Goal: Transaction & Acquisition: Subscribe to service/newsletter

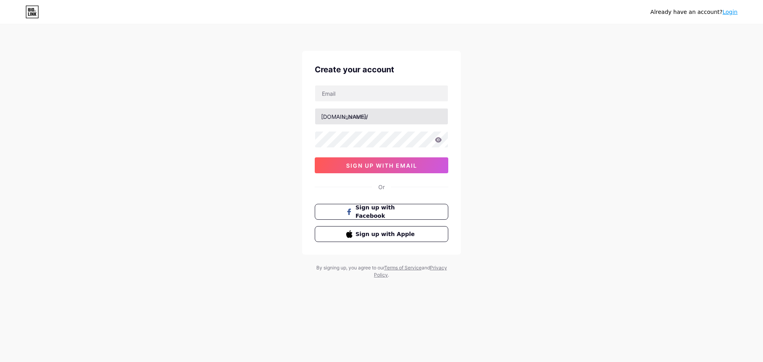
click at [363, 115] on input "text" at bounding box center [381, 117] width 133 height 16
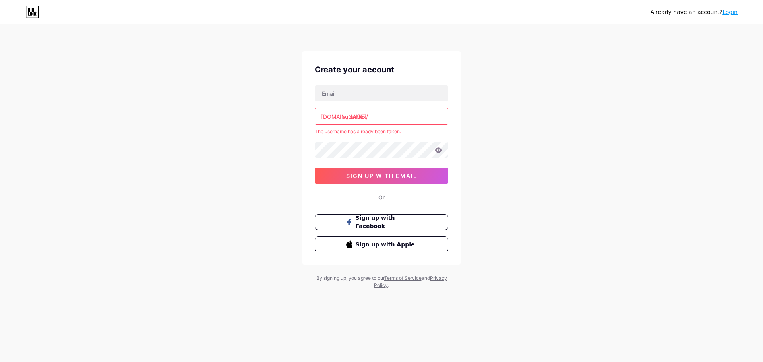
type input "superflex"
click at [373, 118] on input "superflex" at bounding box center [381, 117] width 133 height 16
click at [377, 111] on input "superflex" at bounding box center [381, 117] width 133 height 16
click at [369, 122] on input "superflex" at bounding box center [381, 117] width 133 height 16
click at [362, 102] on div "bio.link/ superflex The username has already been taken. 0cAFcWeA6Dr1mgXDlk6Sw4…" at bounding box center [382, 134] width 134 height 99
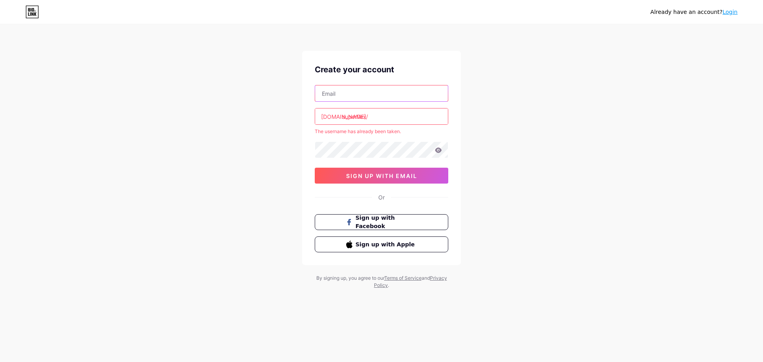
click at [360, 97] on input "text" at bounding box center [381, 93] width 133 height 16
click at [247, 102] on div "Already have an account? Login Create your account bio.link/ superflex The user…" at bounding box center [381, 157] width 763 height 315
click at [737, 15] on link "Login" at bounding box center [730, 12] width 15 height 6
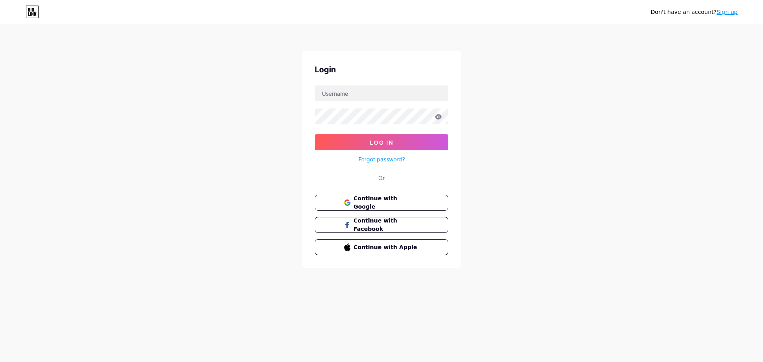
click at [401, 160] on link "Forgot password?" at bounding box center [382, 159] width 47 height 8
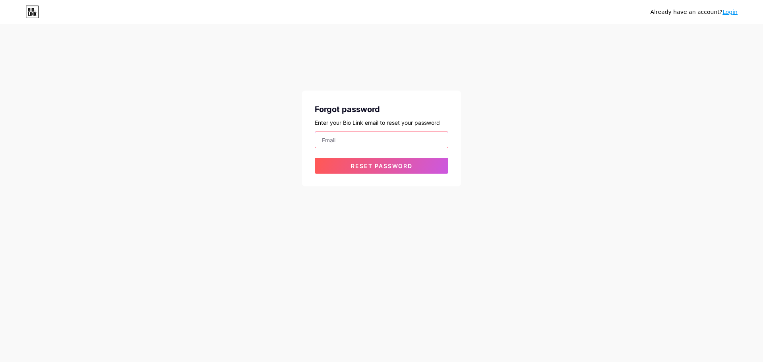
click at [366, 138] on input "email" at bounding box center [381, 140] width 133 height 16
click at [370, 162] on button "Reset password" at bounding box center [382, 166] width 134 height 16
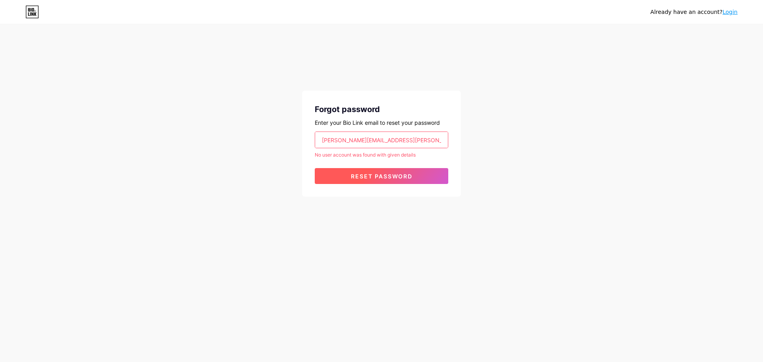
click at [389, 172] on button "Reset password" at bounding box center [382, 176] width 134 height 16
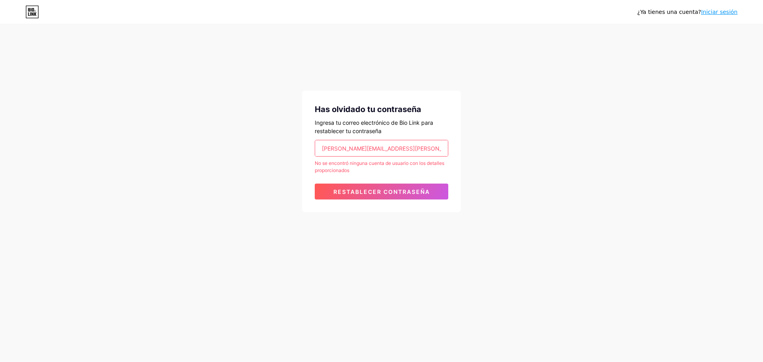
click at [509, 134] on div "¿Ya tienes una cuenta? Iniciar sesión Has olvidado tu contraseña Ingresa tu cor…" at bounding box center [381, 119] width 763 height 238
drag, startPoint x: 293, startPoint y: 148, endPoint x: 247, endPoint y: 149, distance: 45.7
click at [258, 148] on div "¿Ya tienes una cuenta? Iniciar sesión Has olvidado tu contraseña Ingresa tu cor…" at bounding box center [381, 119] width 763 height 238
click at [315, 184] on button "Restablecer contraseña" at bounding box center [382, 192] width 134 height 16
drag, startPoint x: 350, startPoint y: 150, endPoint x: 274, endPoint y: 148, distance: 76.0
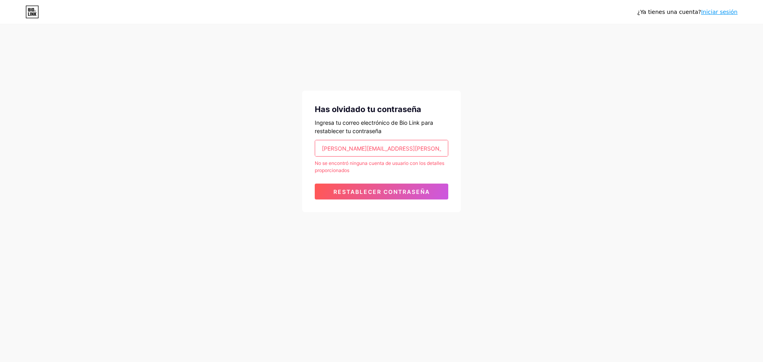
click at [282, 148] on div "¿Ya tienes una cuenta? Iniciar sesión Has olvidado tu contraseña Ingresa tu cor…" at bounding box center [381, 119] width 763 height 238
click at [315, 184] on button "Restablecer contraseña" at bounding box center [382, 192] width 134 height 16
type input "@bluelinkbpo.com.co"
click at [722, 13] on font "Iniciar sesión" at bounding box center [719, 12] width 37 height 6
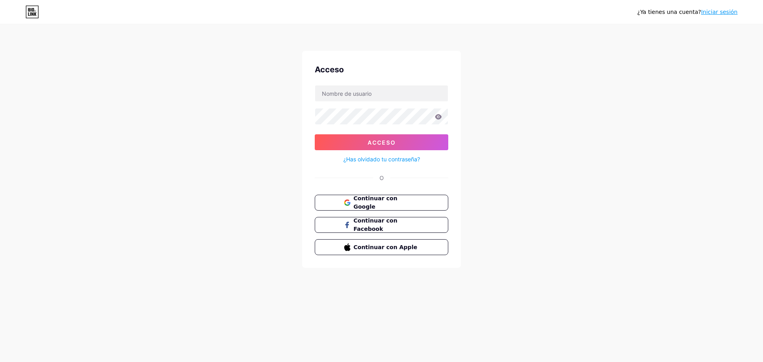
click at [377, 158] on font "¿Has olvidado tu contraseña?" at bounding box center [382, 159] width 77 height 7
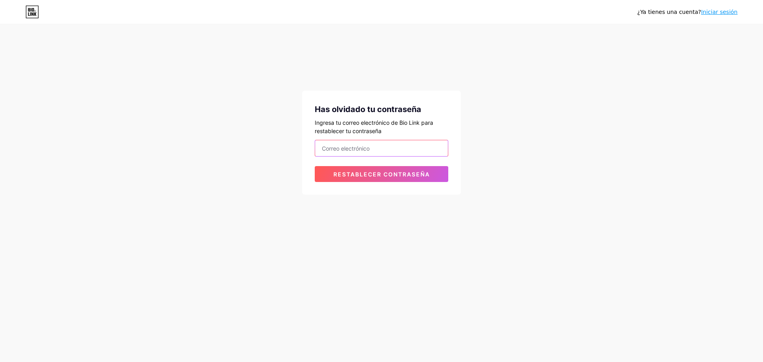
click at [381, 147] on input "email" at bounding box center [381, 148] width 133 height 16
drag, startPoint x: 355, startPoint y: 149, endPoint x: 253, endPoint y: 142, distance: 102.8
click at [294, 142] on div "¿Ya tienes una cuenta? Iniciar sesión Has olvidado tu contraseña Ingresa tu cor…" at bounding box center [381, 110] width 763 height 220
click at [315, 166] on button "Restablecer contraseña" at bounding box center [382, 174] width 134 height 16
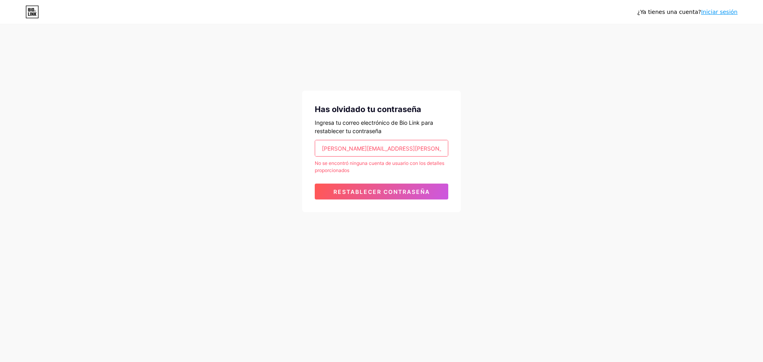
drag, startPoint x: 351, startPoint y: 149, endPoint x: 202, endPoint y: 151, distance: 148.7
click at [204, 151] on div "¿Ya tienes una cuenta? Iniciar sesión Has olvidado tu contraseña Ingresa tu cor…" at bounding box center [381, 119] width 763 height 238
type input "automate@bluelinkbpo.com.co"
click at [315, 184] on button "Restablecer contraseña" at bounding box center [382, 192] width 134 height 16
click at [722, 13] on font "Iniciar sesión" at bounding box center [719, 12] width 37 height 6
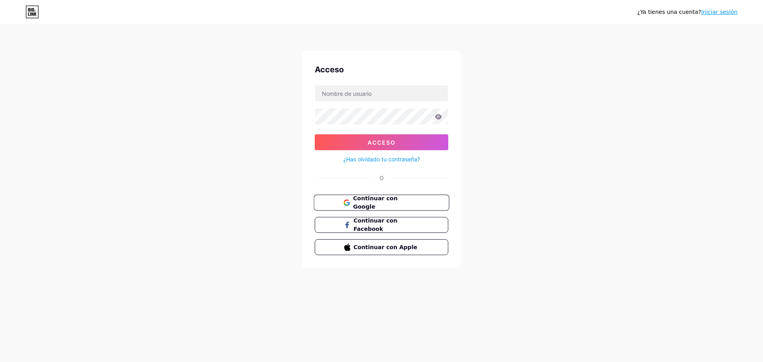
click at [373, 199] on font "Continuar con Google" at bounding box center [375, 202] width 45 height 15
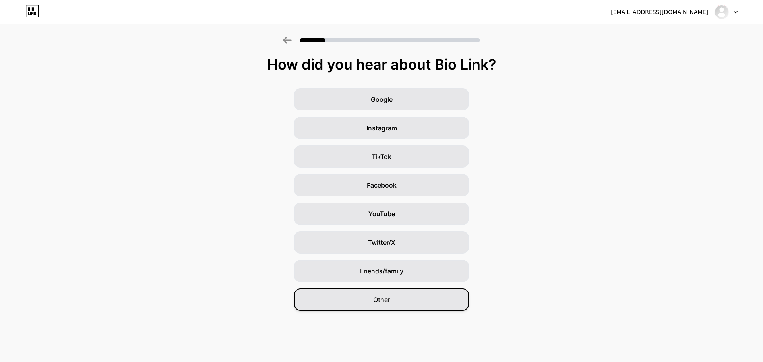
click at [404, 309] on div "Other" at bounding box center [381, 300] width 175 height 22
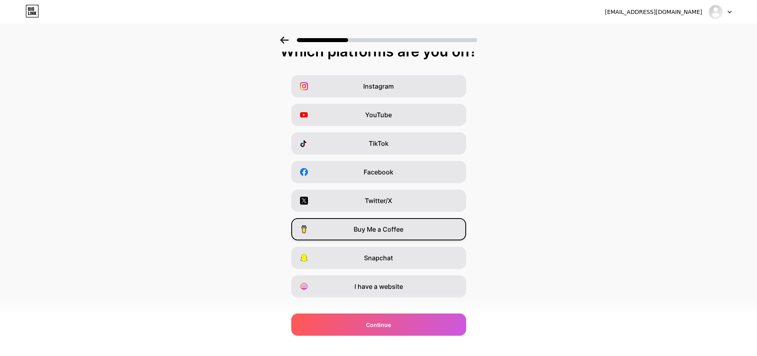
scroll to position [26, 0]
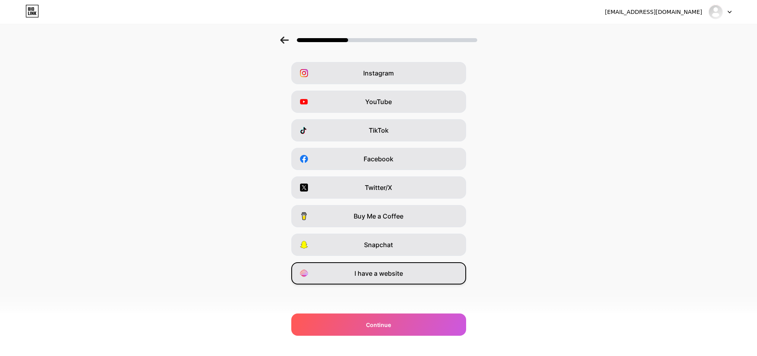
click at [364, 276] on span "I have a website" at bounding box center [379, 274] width 49 height 10
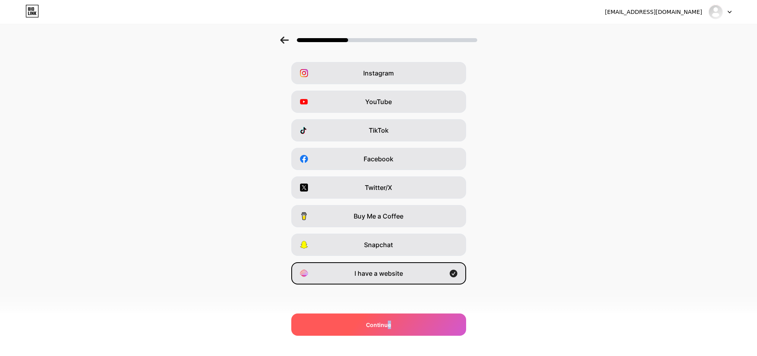
click at [391, 323] on span "Continue" at bounding box center [378, 325] width 25 height 8
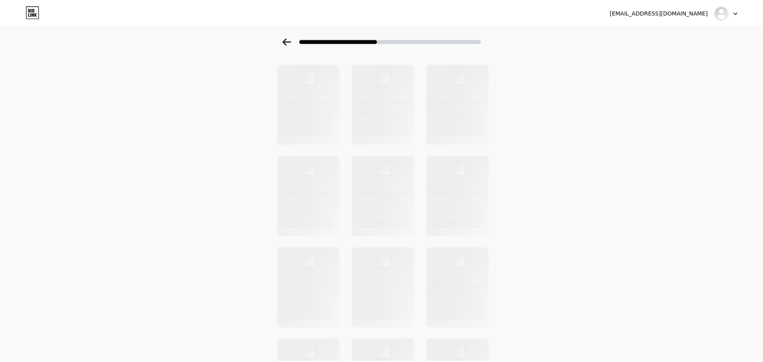
scroll to position [0, 0]
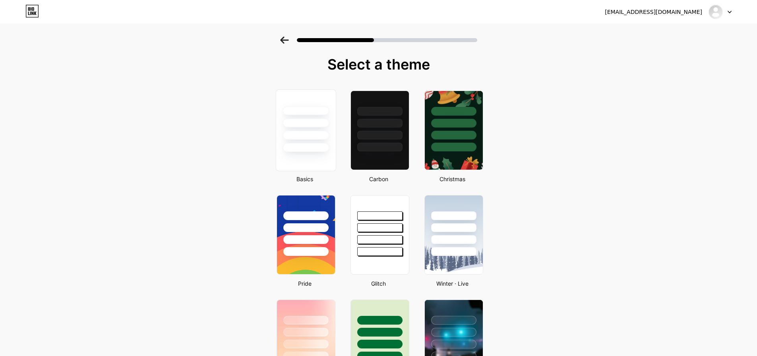
click at [309, 127] on div at bounding box center [306, 122] width 47 height 9
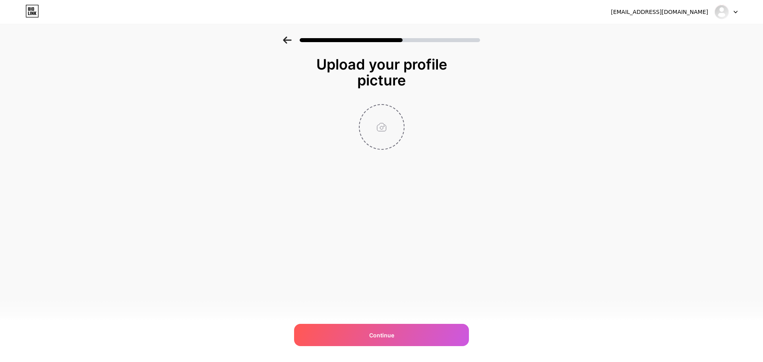
click at [385, 127] on input "file" at bounding box center [382, 127] width 44 height 44
click at [379, 114] on input "file" at bounding box center [382, 127] width 44 height 44
click at [386, 123] on input "file" at bounding box center [382, 127] width 44 height 44
type input "C:\fakepath\s3u5mpAi7PAuL0yedTKilakYniwXwpqT.png"
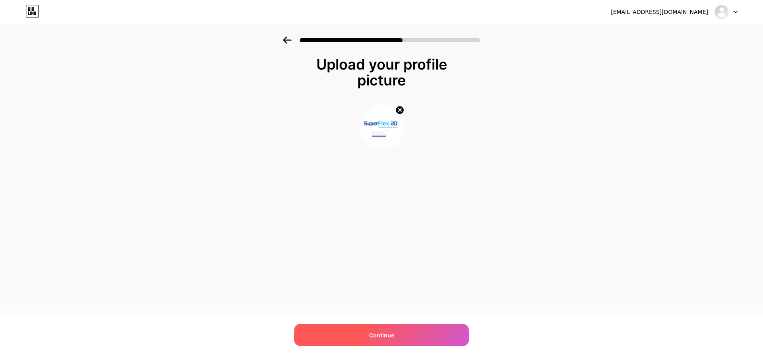
click at [419, 329] on div "Continue" at bounding box center [381, 335] width 175 height 22
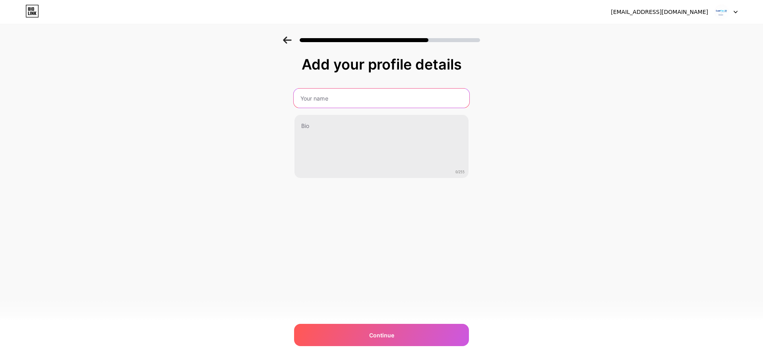
click at [327, 103] on input "text" at bounding box center [382, 98] width 176 height 19
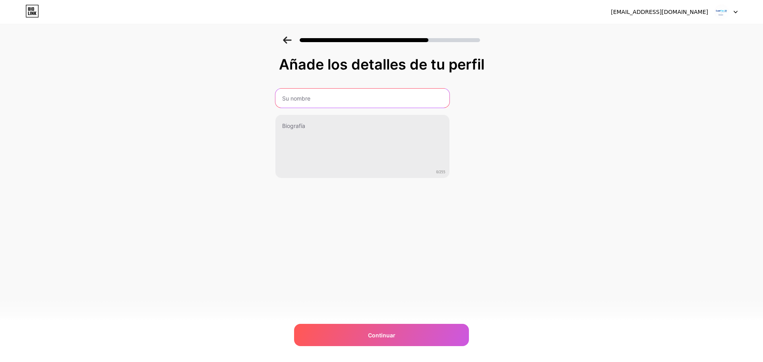
click at [308, 91] on input "text" at bounding box center [363, 98] width 174 height 19
type input "s"
type input "SuperFlex"
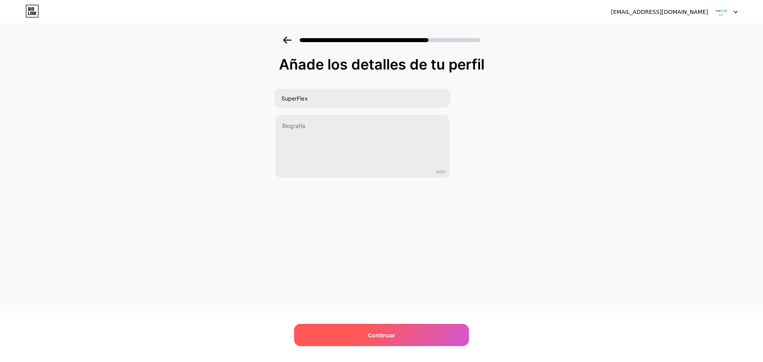
click at [365, 328] on div "Continuar" at bounding box center [381, 335] width 175 height 22
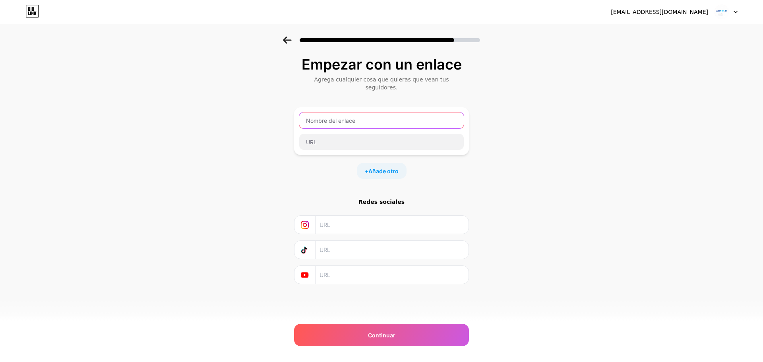
click at [332, 115] on input "text" at bounding box center [381, 121] width 165 height 16
click at [350, 113] on input "text" at bounding box center [381, 121] width 165 height 16
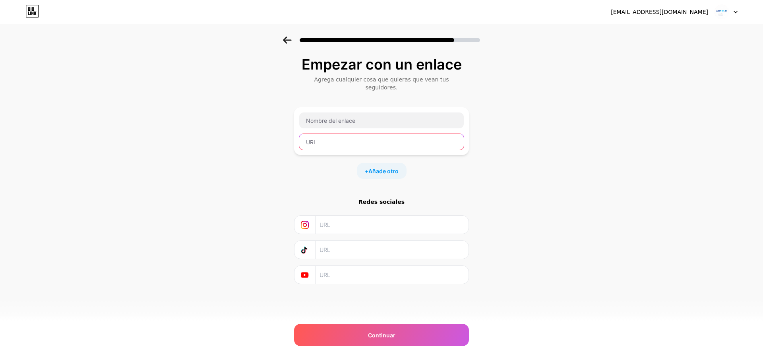
click at [362, 134] on input "text" at bounding box center [381, 142] width 165 height 16
paste input "https://prod-superflex-admin-tngr03.codesa.com.co/login"
type input "https://prod-superflex-admin-tngr03.codesa.com.co/login"
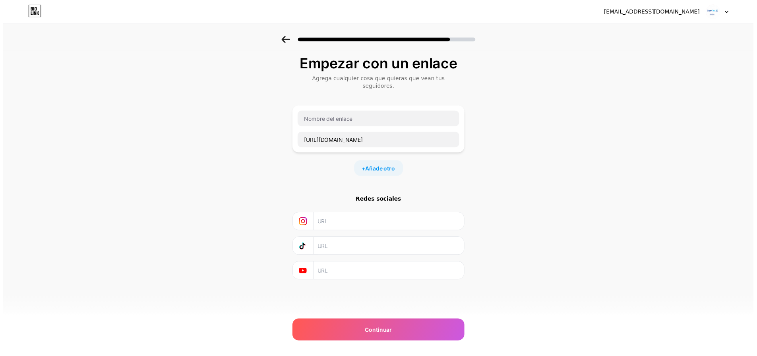
scroll to position [0, 0]
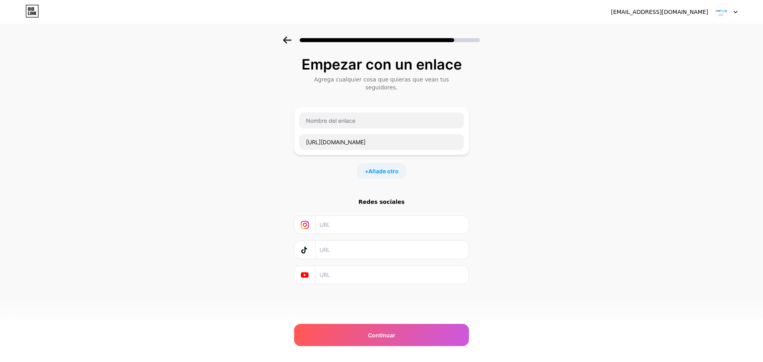
click at [268, 124] on div "Empezar con un enlace Agrega cualquier cosa que quieras que vean tus seguidores…" at bounding box center [381, 180] width 763 height 287
click at [366, 113] on input "text" at bounding box center [381, 121] width 165 height 16
click at [363, 113] on input "text" at bounding box center [381, 121] width 165 height 16
click at [357, 113] on input "text" at bounding box center [381, 121] width 165 height 16
type input "J"
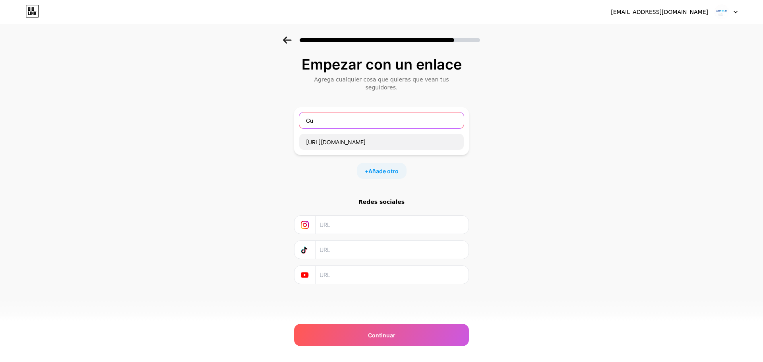
type input "G"
click at [371, 118] on input "text" at bounding box center [381, 121] width 165 height 16
click at [375, 113] on input "Bolivar-Orinoquia-Guajiras /" at bounding box center [381, 121] width 165 height 16
click at [387, 118] on input "Bolivar-Orinoquia-Guajiras/" at bounding box center [381, 121] width 165 height 16
click at [385, 115] on input "Bolivar-Orinoquia-Guajiras/" at bounding box center [381, 121] width 165 height 16
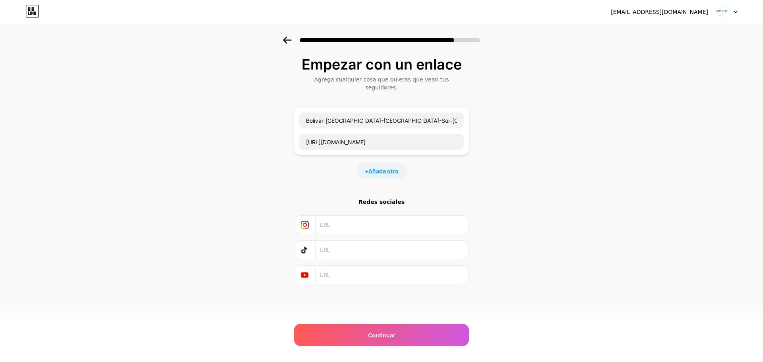
click at [369, 168] on font "Añade otro" at bounding box center [384, 171] width 30 height 7
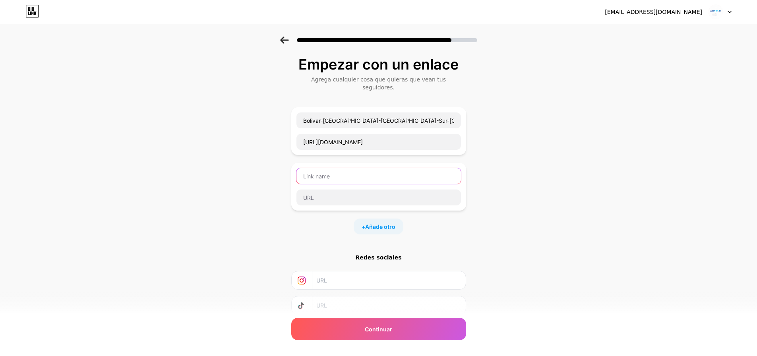
click at [329, 168] on input "text" at bounding box center [379, 176] width 165 height 16
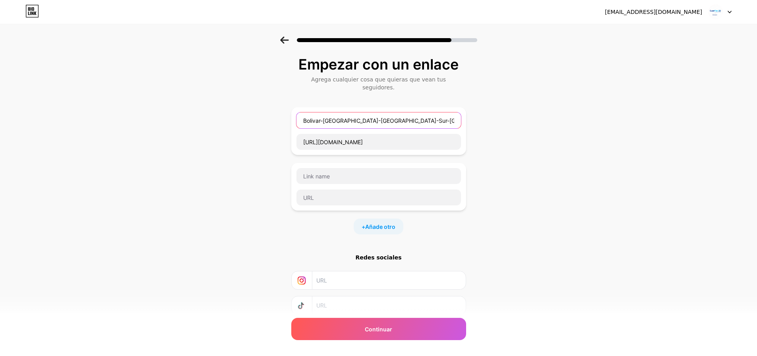
click at [445, 115] on input "Bolivar-Orinoquia-Guajiras-Sur-Centro-Norte" at bounding box center [379, 121] width 165 height 16
type input "Bolivar-Orinoquia-Guajiras-Sur-Centro-Norte Principal Admin"
click at [557, 149] on div "Empezar con un enlace Agrega cualquier cosa que quieras que vean tus seguidores…" at bounding box center [378, 208] width 757 height 343
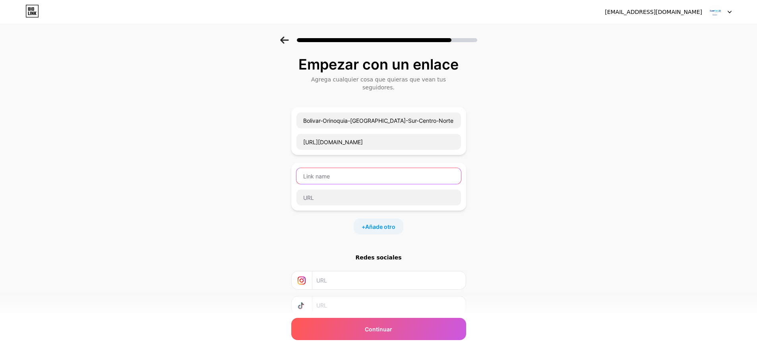
click at [323, 170] on input "text" at bounding box center [379, 176] width 165 height 16
paste input "https://prod-superflex-security-tngr03.codesa.com.co/login"
type input "https://prod-superflex-security-tngr03.codesa.com.co/login"
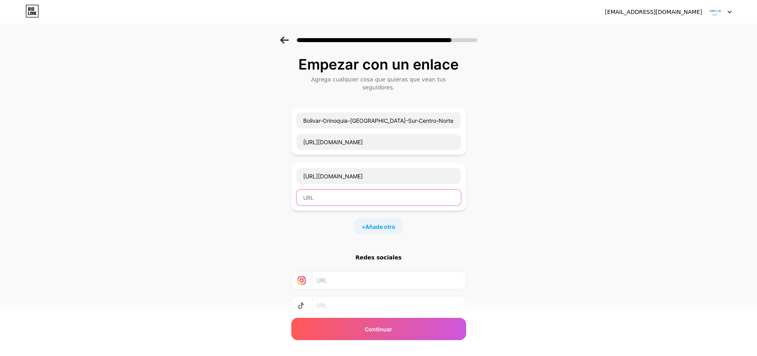
click at [311, 190] on input "text" at bounding box center [379, 198] width 165 height 16
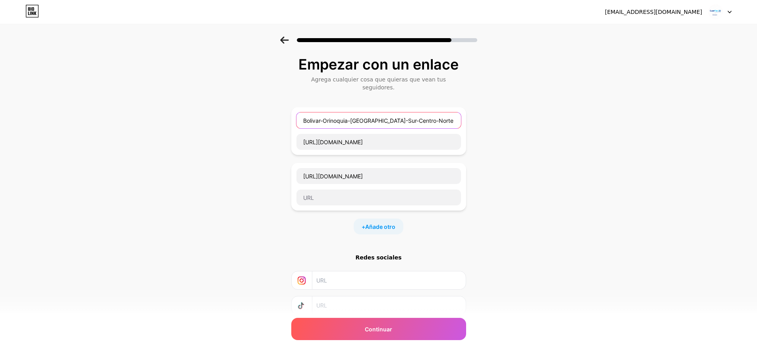
click at [315, 116] on input "Bolivar-Orinoquia-Guajiras-Sur-Centro-Norte Principal Admin" at bounding box center [379, 121] width 165 height 16
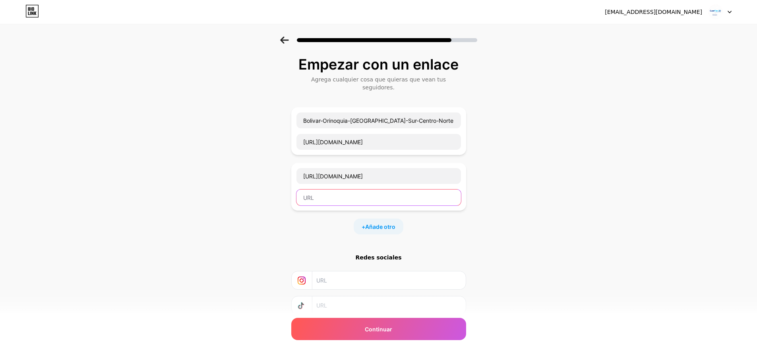
click at [332, 192] on input "text" at bounding box center [379, 198] width 165 height 16
paste input "Bolivar-Orinoquia-Guajiras-Sur-Centro-Norte Principal Admin"
click at [452, 194] on input "Bolivar-Orinoquia-Guajiras-Sur-Centro-Norte Principal Admin" at bounding box center [379, 198] width 165 height 16
type input "Bolivar-Orinoquia-Guajiras-Sur-Centro-Norte Principal Security"
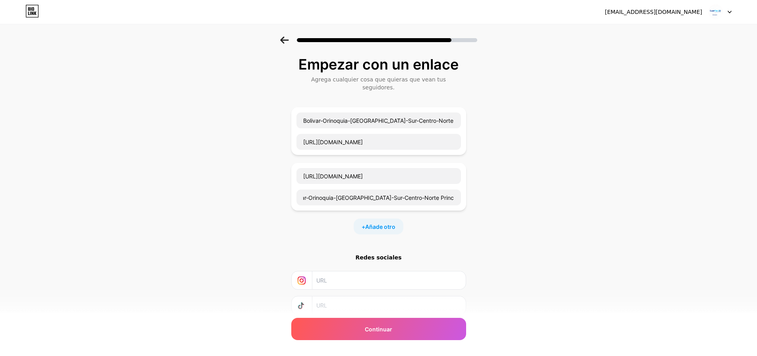
click at [245, 196] on div "Empezar con un enlace Agrega cualquier cosa que quieras que vean tus seguidores…" at bounding box center [378, 208] width 757 height 343
click at [348, 219] on div "+ Añade otro" at bounding box center [378, 227] width 175 height 16
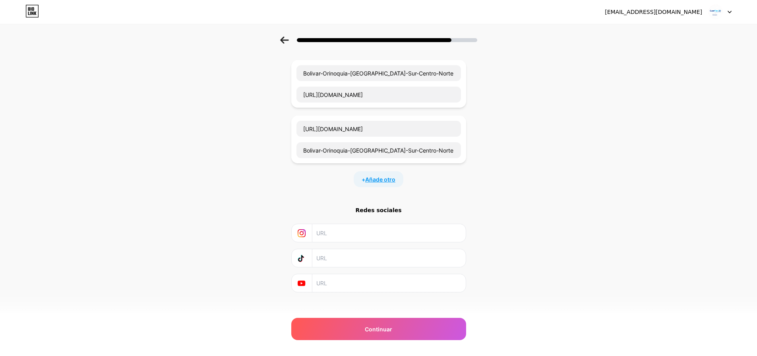
click at [375, 176] on font "Añade otro" at bounding box center [380, 179] width 30 height 7
click at [330, 177] on input "text" at bounding box center [379, 185] width 165 height 16
paste input "https://prod-superflex-admin-ctgr03.codesa.com.co/login"
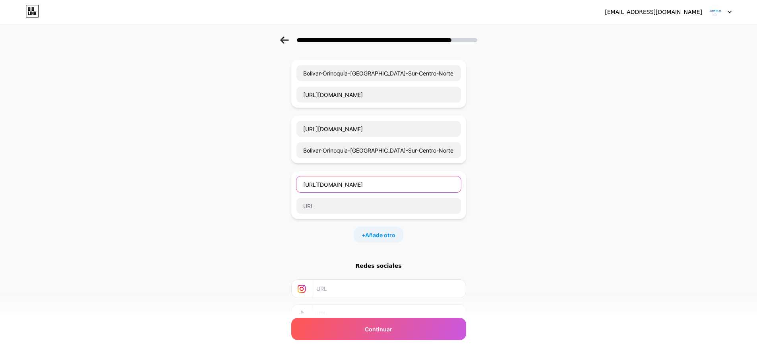
scroll to position [0, 2]
type input "https://prod-superflex-admin-ctgr03.codesa.com.co/login"
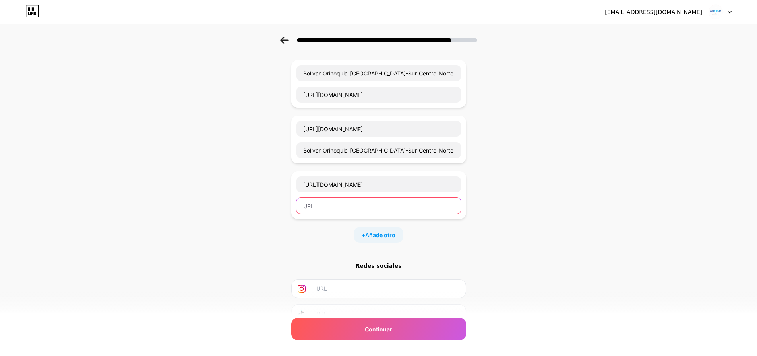
click at [311, 198] on input "text" at bounding box center [379, 206] width 165 height 16
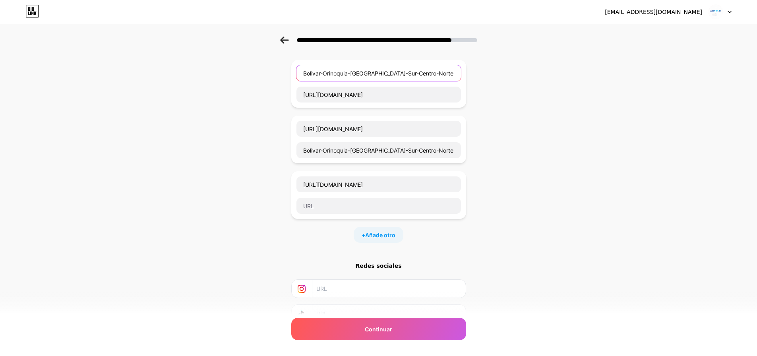
click at [315, 66] on input "Bolivar-Orinoquia-Guajiras-Sur-Centro-Norte Principal Admin" at bounding box center [379, 73] width 165 height 16
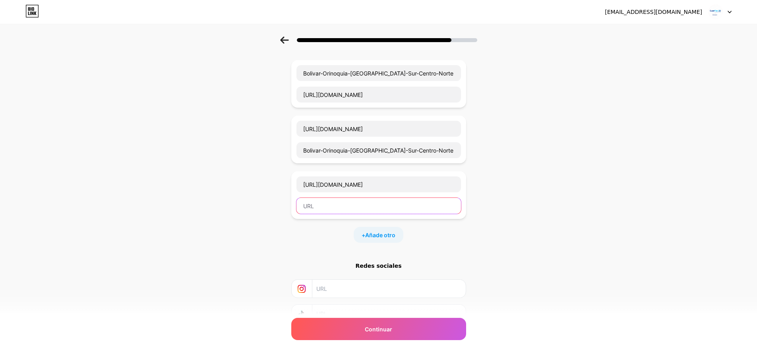
click at [319, 198] on input "text" at bounding box center [379, 206] width 165 height 16
paste input "Bolivar-Orinoquia-Guajiras-Sur-Centro-Norte Principal Admin"
click at [446, 198] on input "Bolivar-Orinoquia-Guajiras-Sur-Centro-Norte Principal Admin" at bounding box center [379, 206] width 165 height 16
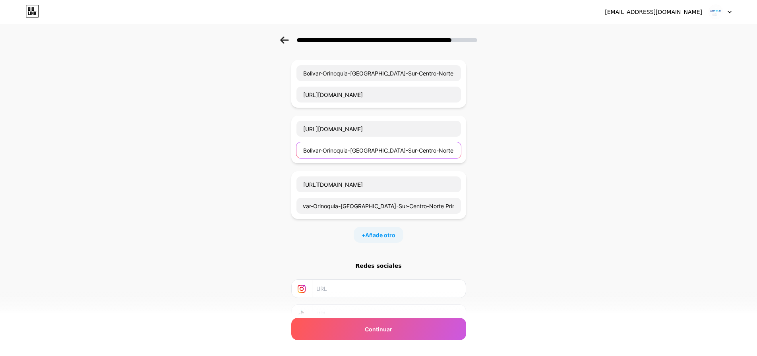
click at [454, 142] on input "Bolivar-Orinoquia-Guajiras-Sur-Centro-Norte Principal Security" at bounding box center [379, 150] width 165 height 16
click at [438, 199] on input "Bolivar-Orinoquia-Guajiras-Sur-Centro-Norte Principal Admin" at bounding box center [379, 206] width 165 height 16
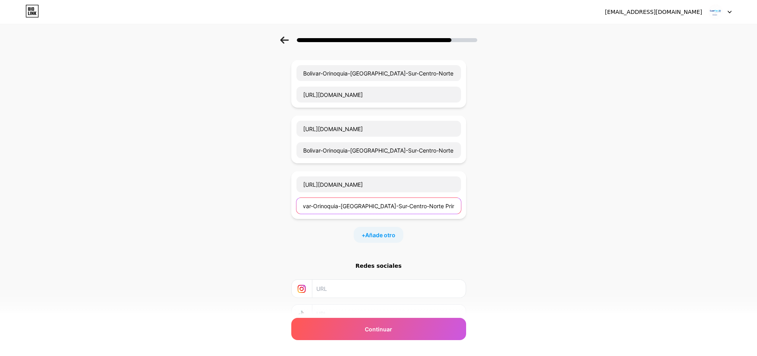
scroll to position [0, 0]
drag, startPoint x: 449, startPoint y: 198, endPoint x: 425, endPoint y: 200, distance: 23.1
click at [425, 200] on input "Bolivar-Orinoquia-Guajiras-Sur-Centro-Norte Principal Admin" at bounding box center [379, 206] width 165 height 16
type input "Bolivar-Orinoquia-Guajiras-Sur-Centro-Norte Contingencia Admin"
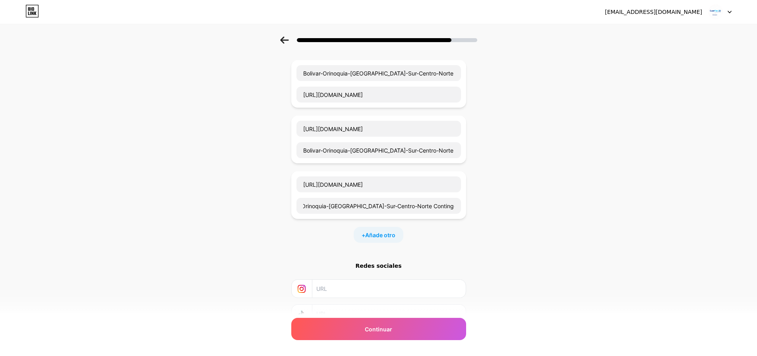
click at [608, 114] on div "Empezar con un enlace Agrega cualquier cosa que quieras que vean tus seguidores…" at bounding box center [378, 188] width 757 height 399
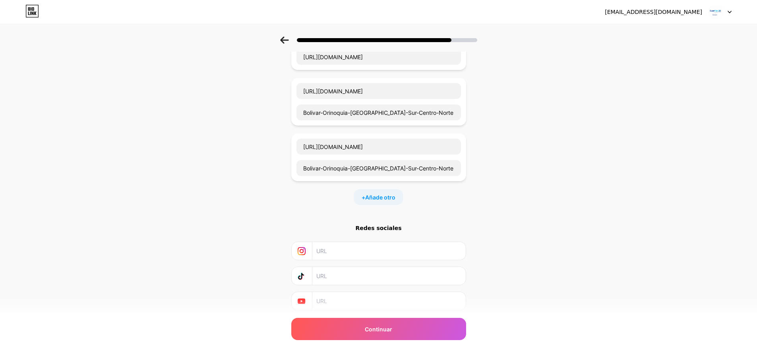
scroll to position [87, 0]
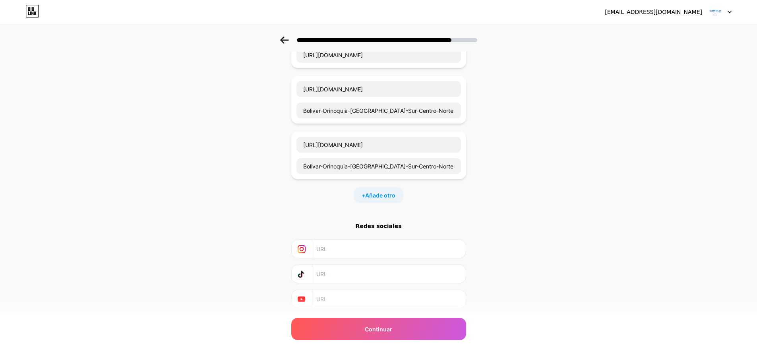
click at [384, 196] on div "Empezar con un enlace Agrega cualquier cosa que quieras que vean tus seguidores…" at bounding box center [378, 138] width 175 height 339
click at [386, 192] on font "Añade otro" at bounding box center [380, 195] width 30 height 7
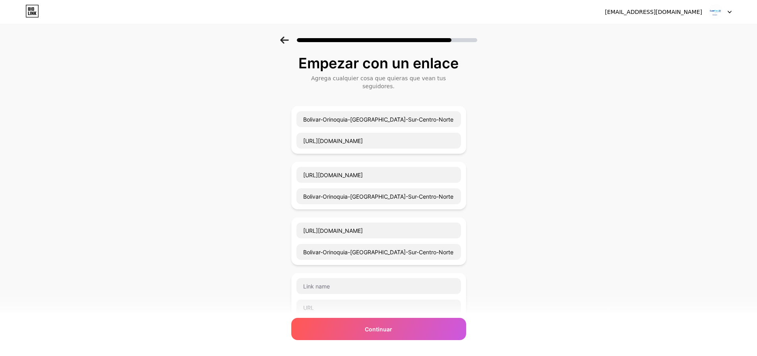
scroll to position [0, 0]
click at [439, 248] on input "Bolivar-Orinoquia-Guajiras-Sur-Centro-Norte Contingencia Admin" at bounding box center [379, 253] width 165 height 16
click at [338, 307] on input "text" at bounding box center [379, 309] width 165 height 16
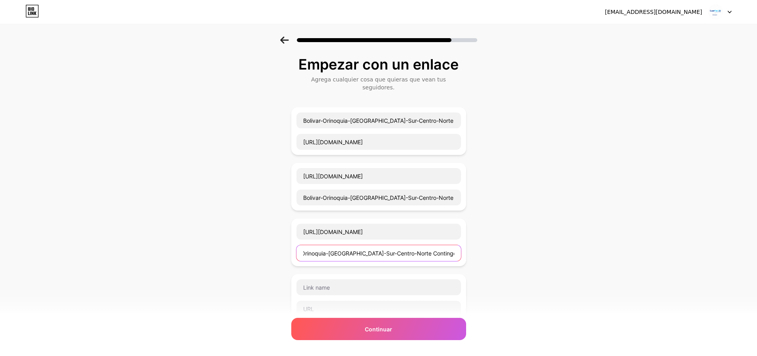
drag, startPoint x: 305, startPoint y: 247, endPoint x: 537, endPoint y: 245, distance: 231.8
click at [537, 245] on div "Empezar con un enlace Agrega cualquier cosa que quieras que vean tus seguidores…" at bounding box center [378, 264] width 757 height 454
click at [337, 309] on div at bounding box center [378, 298] width 175 height 48
click at [336, 305] on input "text" at bounding box center [379, 309] width 165 height 16
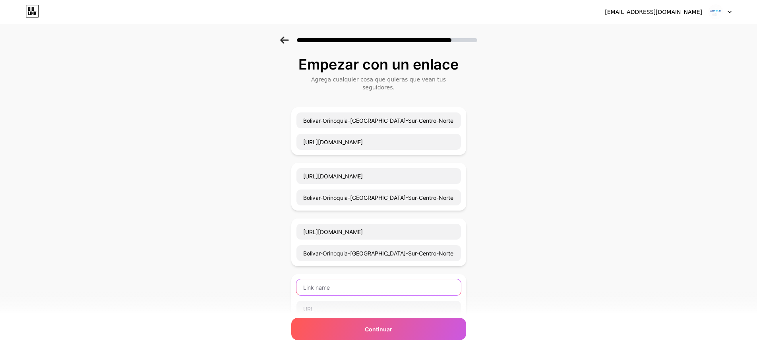
click at [335, 280] on input "text" at bounding box center [379, 288] width 165 height 16
click at [315, 301] on input "text" at bounding box center [379, 309] width 165 height 16
click at [335, 287] on input "text" at bounding box center [379, 288] width 165 height 16
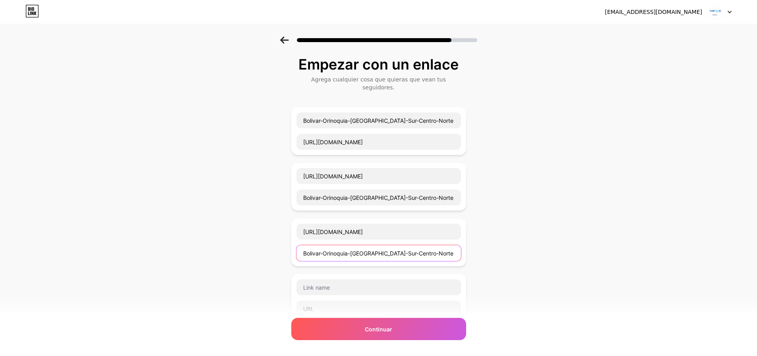
click at [317, 249] on input "Bolivar-Orinoquia-Guajiras-Sur-Centro-Norte Contingencia Admin" at bounding box center [379, 253] width 165 height 16
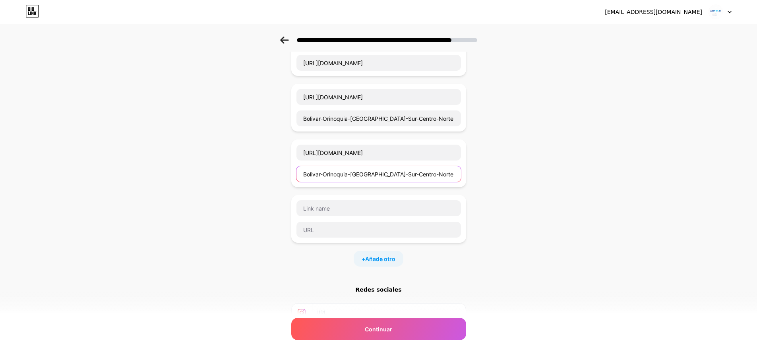
scroll to position [80, 0]
click at [322, 229] on div at bounding box center [378, 229] width 165 height 17
click at [330, 204] on input "text" at bounding box center [379, 208] width 165 height 16
click at [268, 210] on div "Empezar con un enlace Agrega cualquier cosa que quieras que vean tus seguidores…" at bounding box center [378, 184] width 757 height 454
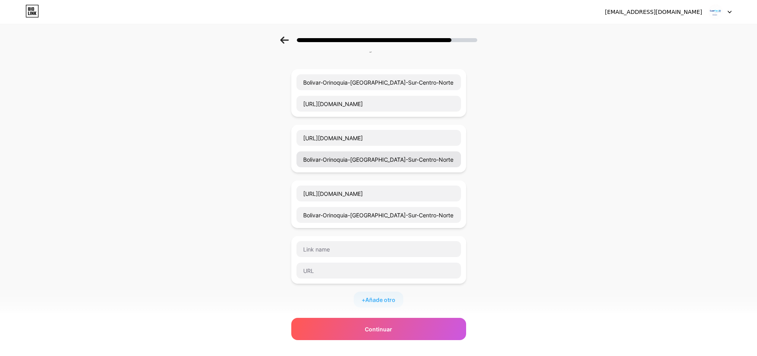
scroll to position [0, 0]
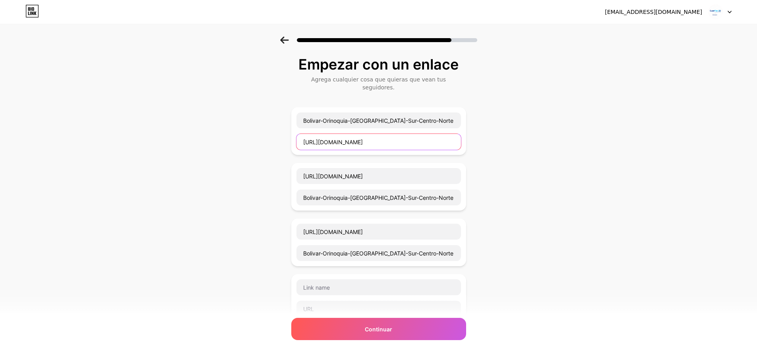
click at [362, 138] on input "https://prod-superflex-admin-tngr03.codesa.com.co/login" at bounding box center [379, 142] width 165 height 16
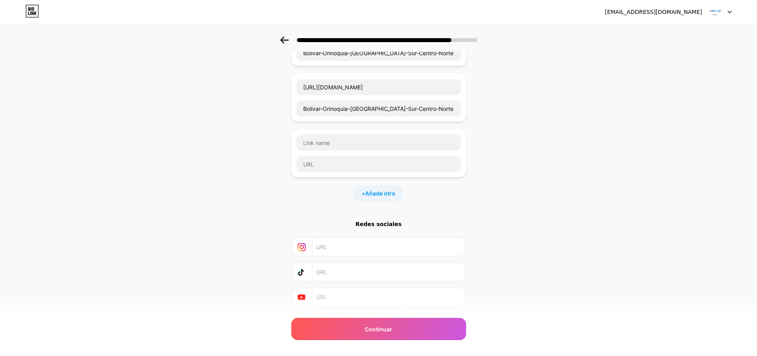
scroll to position [159, 0]
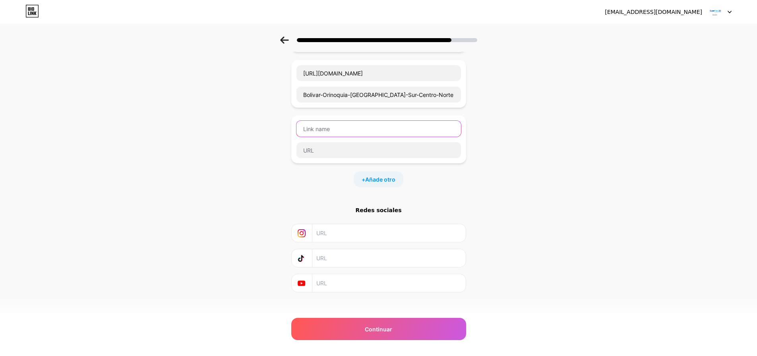
click at [317, 122] on input "text" at bounding box center [379, 129] width 165 height 16
paste input "Bolivar-Orinoquia-Guajiras-Sur-Centro-Norte Contingencia Admin"
type input "Bolivar-Orinoquia-Guajiras-Sur-Centro-Norte Contingencia Admin"
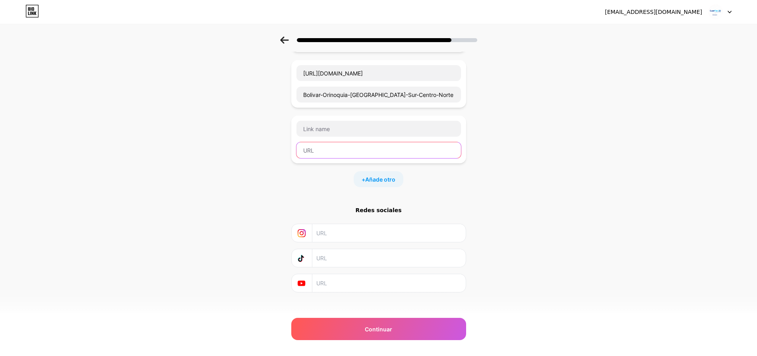
click at [317, 142] on input "text" at bounding box center [379, 150] width 165 height 16
paste input "Bolivar-Orinoquia-Guajiras-Sur-Centro-Norte Contingencia Admin"
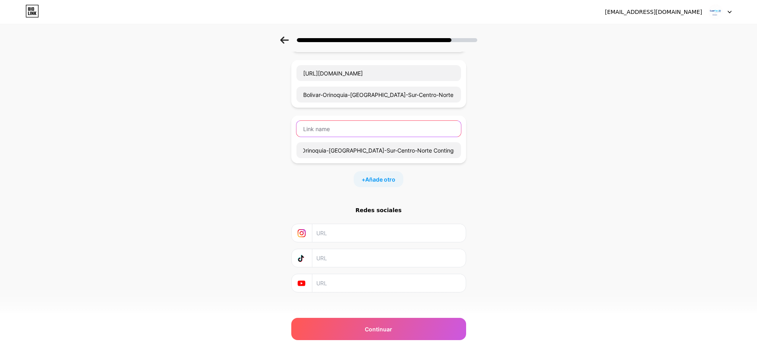
click at [355, 121] on input "text" at bounding box center [379, 129] width 165 height 16
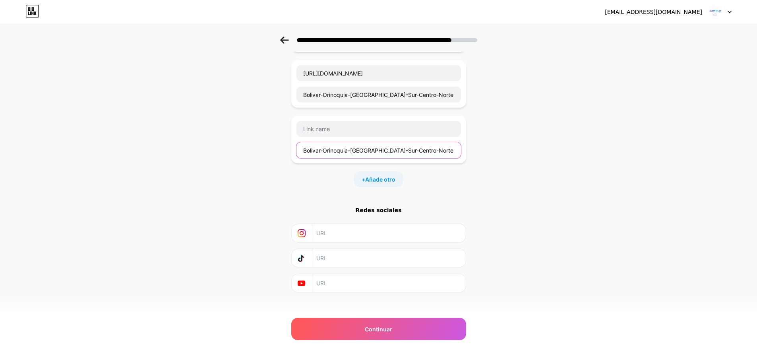
click at [442, 142] on input "Bolivar-Orinoquia-Guajiras-Sur-Centro-Norte Contingencia Admin" at bounding box center [379, 150] width 165 height 16
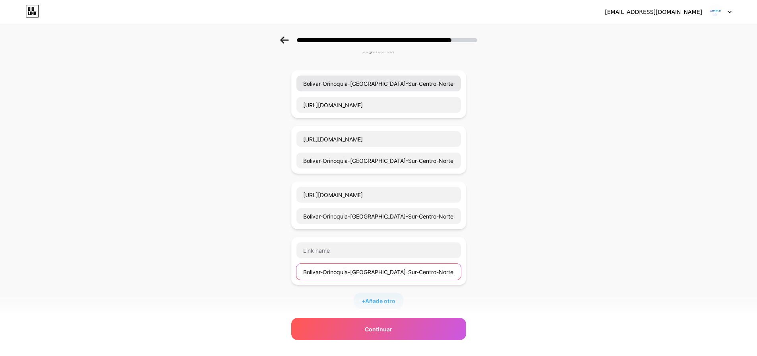
scroll to position [80, 0]
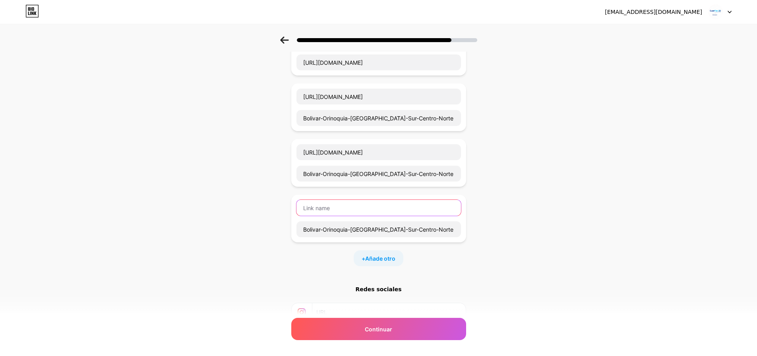
click at [381, 200] on input "text" at bounding box center [379, 208] width 165 height 16
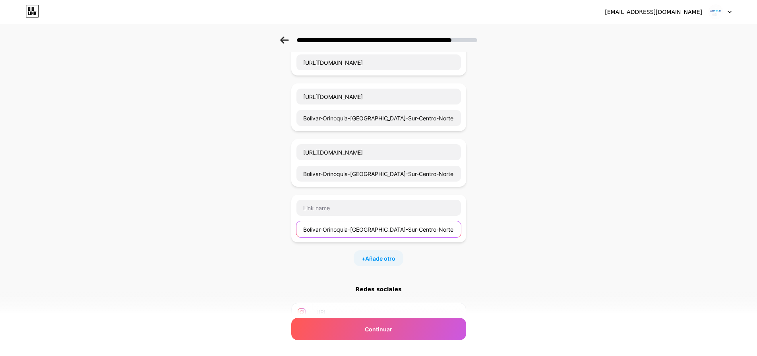
click at [334, 221] on input "Bolivar-Orinoquia-Guajiras-Sur-Centro-Norte Contingencia Admin" at bounding box center [379, 229] width 165 height 16
drag, startPoint x: 406, startPoint y: 222, endPoint x: 398, endPoint y: 218, distance: 8.0
click at [405, 221] on input "Bolivar-Orinoquia-Guajiras-Sur-Centro-Norte Contingencia Sec" at bounding box center [379, 229] width 165 height 16
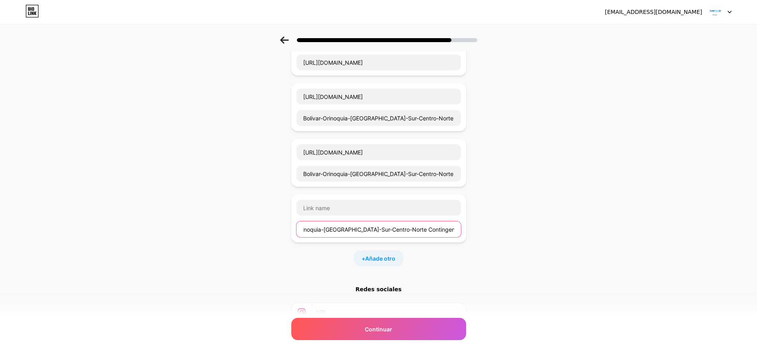
type input "Bolivar-Orinoquia-Guajiras-Sur-Centro-Norte Contingencia Security"
click at [375, 195] on div "Bolivar-Orinoquia-Guajiras-Sur-Centro-Norte Contingencia Security" at bounding box center [378, 219] width 175 height 48
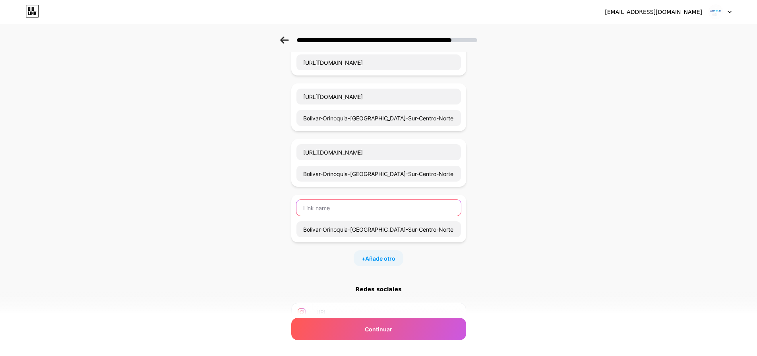
click at [369, 202] on input "text" at bounding box center [379, 208] width 165 height 16
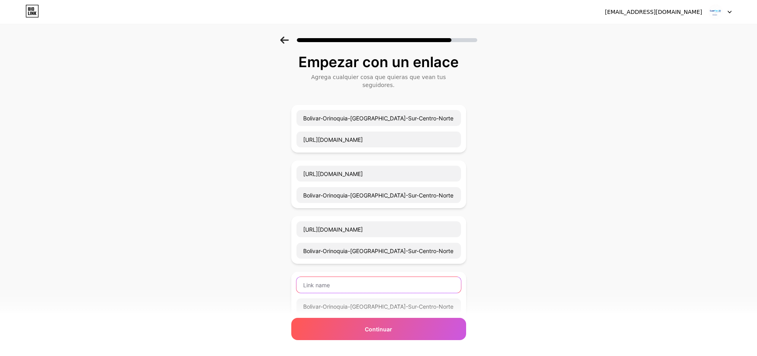
scroll to position [40, 0]
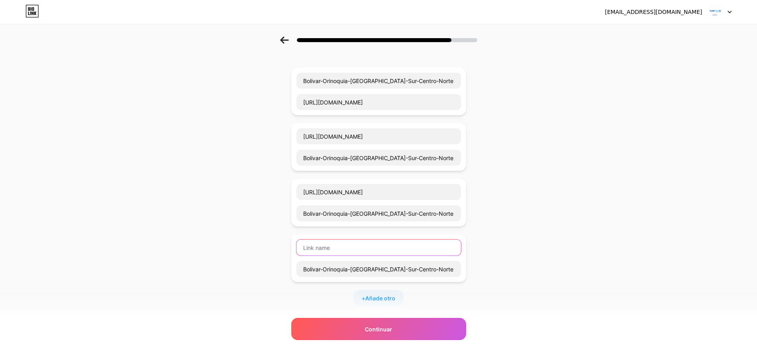
paste input "https://prod-superflex-security-ctgr03.codesa.com.co/login"
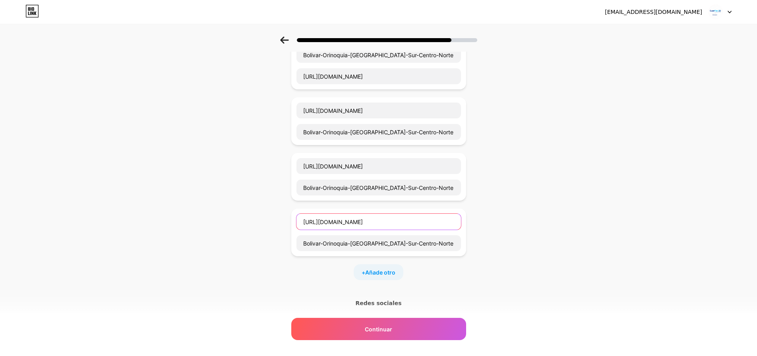
scroll to position [80, 0]
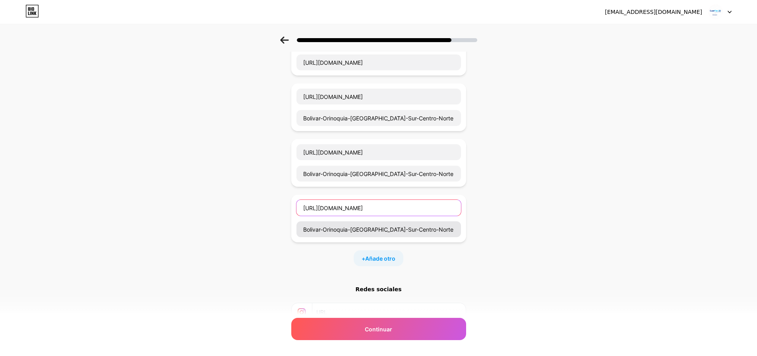
type input "https://prod-superflex-security-ctgr03.codesa.com.co/login"
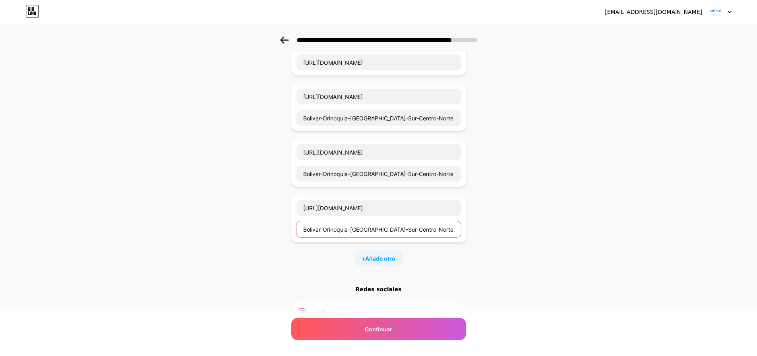
click at [438, 229] on input "Bolivar-Orinoquia-Guajiras-Sur-Centro-Norte Contingencia Security" at bounding box center [379, 229] width 165 height 16
click at [443, 170] on input "Bolivar-Orinoquia-Guajiras-Sur-Centro-Norte Contingencia Admin" at bounding box center [379, 174] width 165 height 16
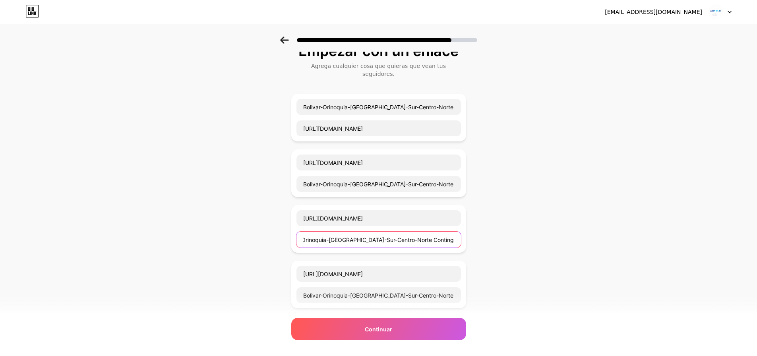
scroll to position [0, 0]
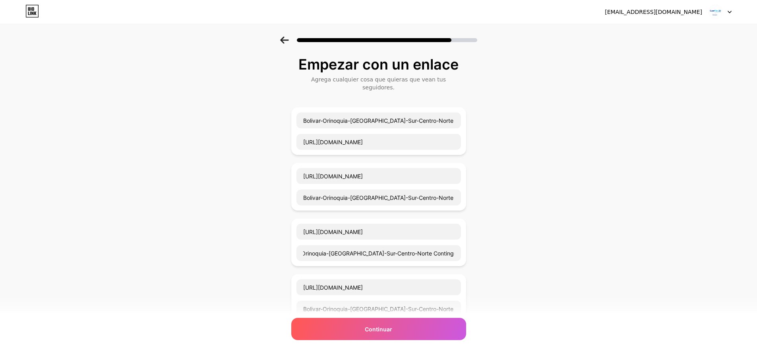
click at [347, 125] on div "Bolivar-Orinoquia-Guajiras-Sur-Centro-Norte Principal Admin https://prod-superf…" at bounding box center [378, 131] width 165 height 38
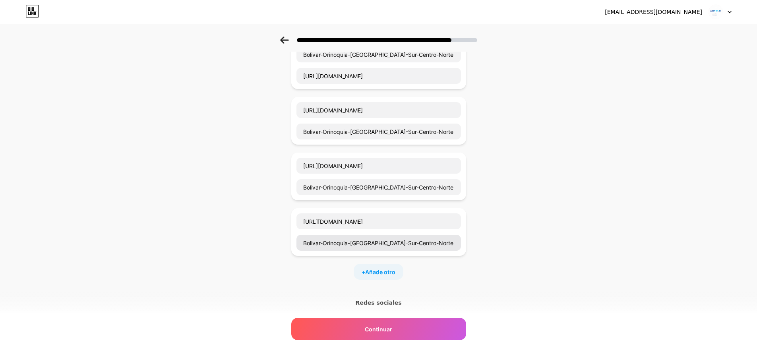
scroll to position [80, 0]
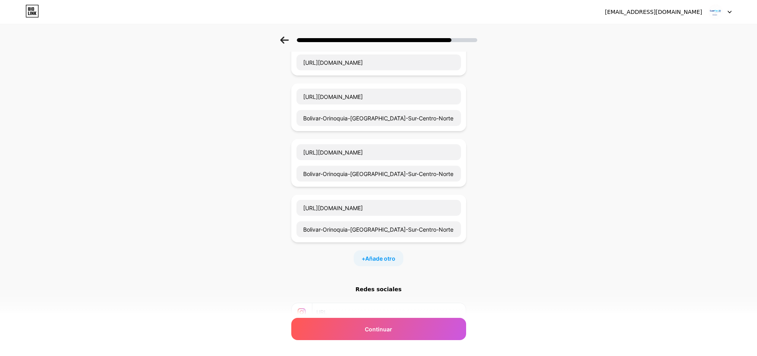
click at [365, 255] on font "+" at bounding box center [364, 258] width 4 height 7
click at [323, 256] on input "text" at bounding box center [379, 264] width 165 height 16
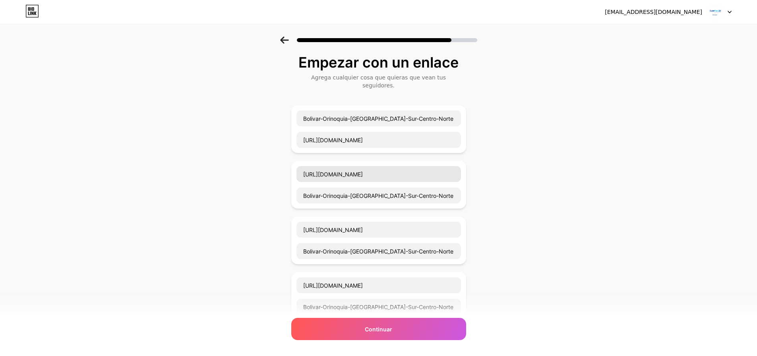
scroll to position [0, 0]
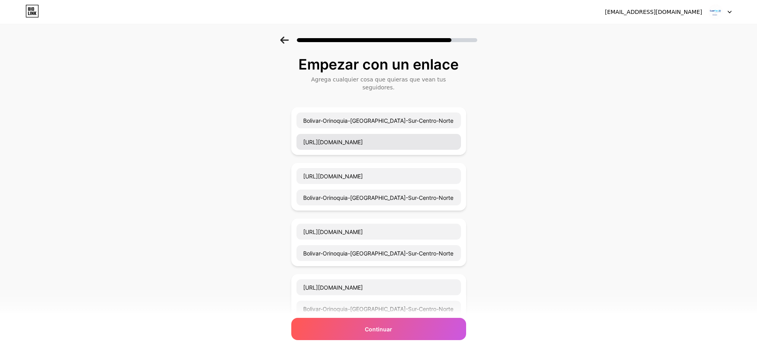
drag, startPoint x: 349, startPoint y: 122, endPoint x: 356, endPoint y: 128, distance: 8.8
click at [351, 123] on div "Bolivar-Orinoquia-Guajiras-Sur-Centro-Norte Principal Admin https://prod-superf…" at bounding box center [378, 131] width 165 height 38
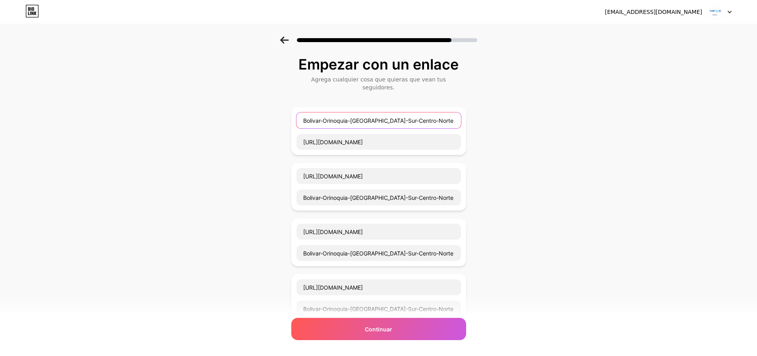
click at [357, 113] on input "Bolivar-Orinoquia-Guajiras-Sur-Centro-Norte Principal Admin" at bounding box center [379, 121] width 165 height 16
click at [358, 113] on input "Bolivar-Orinoquia-Guajiras-Sur-Centro-Norte Principal Admin" at bounding box center [379, 121] width 165 height 16
type input "Bolivar-Orinoquia-Guajiras-Sur-Centro-Norte Principal Admin"
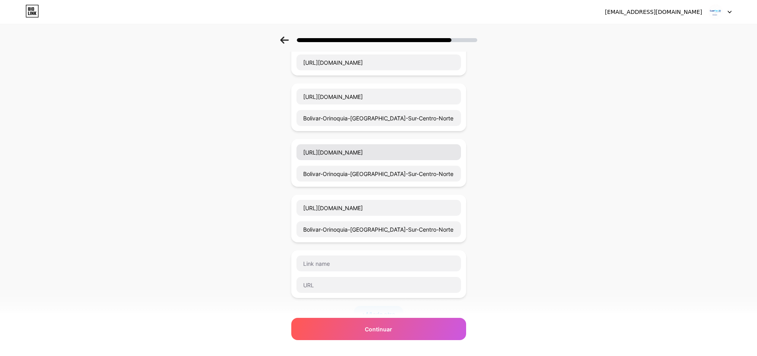
scroll to position [119, 0]
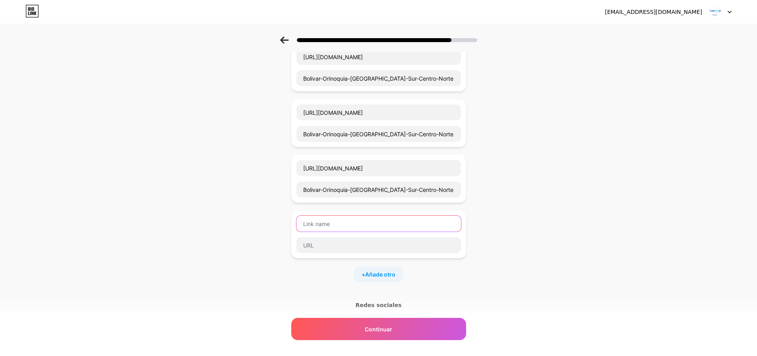
click at [328, 216] on input "text" at bounding box center [379, 224] width 165 height 16
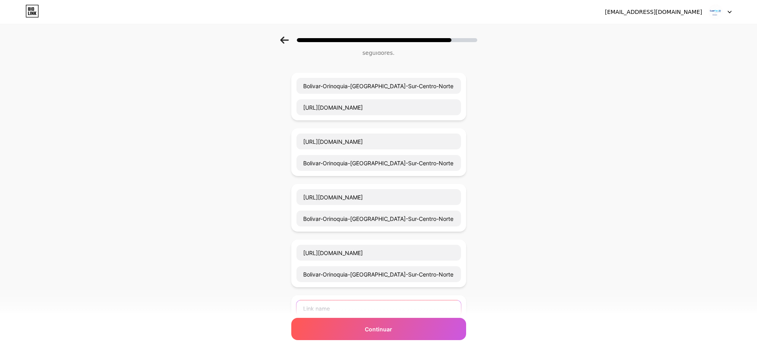
scroll to position [80, 0]
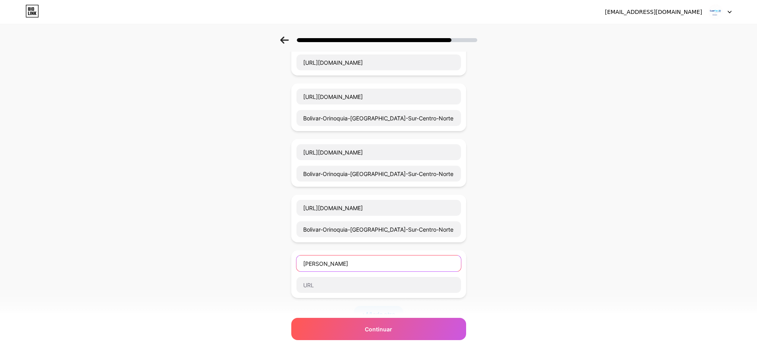
type input "Magdalena"
drag, startPoint x: 341, startPoint y: 256, endPoint x: 278, endPoint y: 256, distance: 62.8
click at [278, 256] on div "Empezar con un enlace Agrega cualquier cosa que quieras que vean tus seguidores…" at bounding box center [378, 212] width 757 height 510
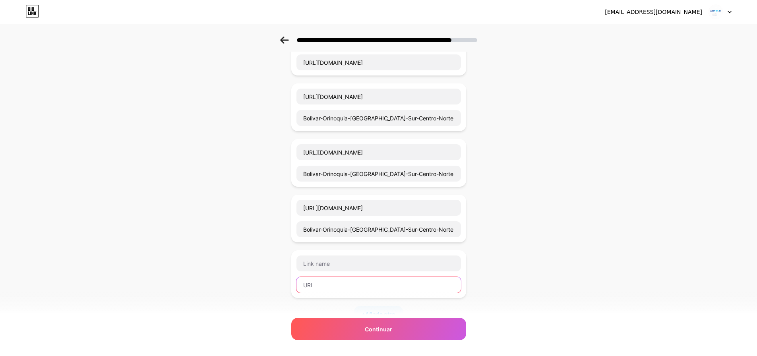
click at [312, 277] on input "text" at bounding box center [379, 285] width 165 height 16
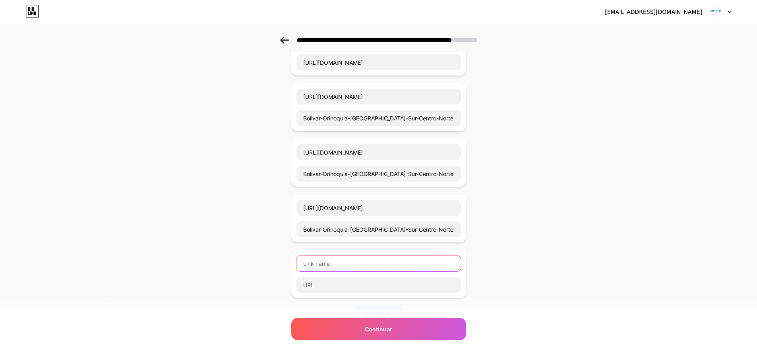
click at [317, 259] on input "text" at bounding box center [379, 264] width 165 height 16
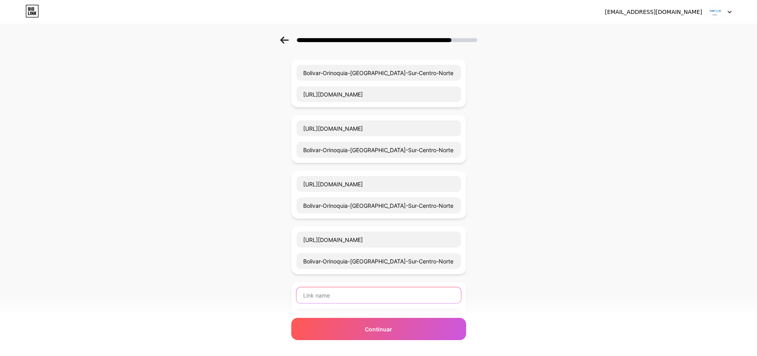
scroll to position [0, 0]
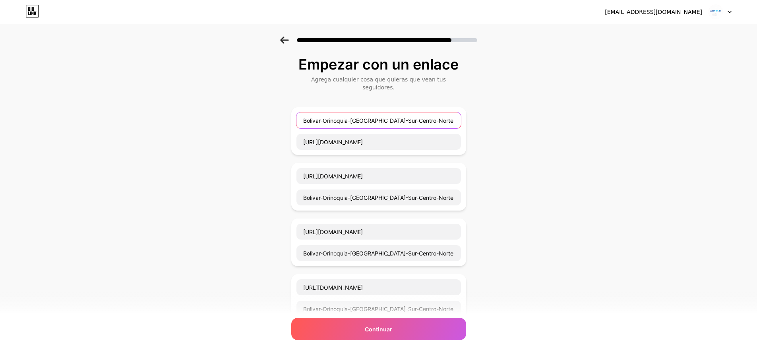
click at [328, 120] on input "Bolivar-Orinoquia-Guajiras-Sur-Centro-Norte Principal Admin" at bounding box center [379, 121] width 165 height 16
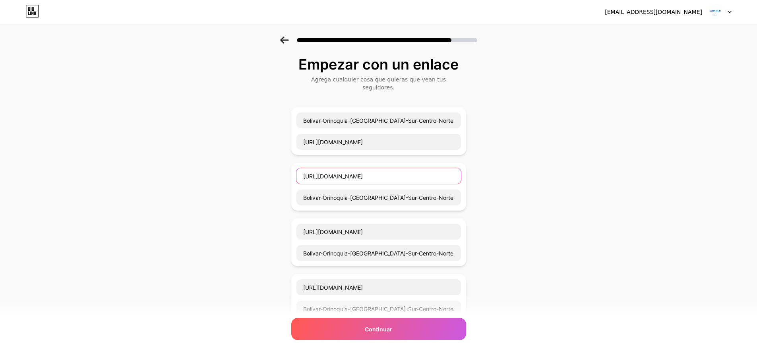
click at [317, 172] on input "https://prod-superflex-security-tngr03.codesa.com.co/login" at bounding box center [379, 176] width 165 height 16
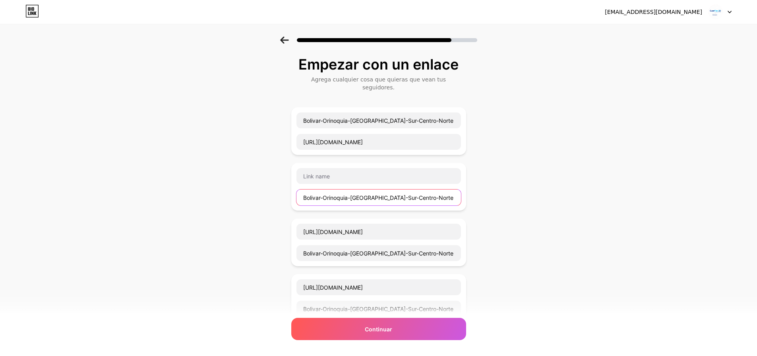
click at [325, 190] on input "Bolivar-Orinoquia-Guajiras-Sur-Centro-Norte Principal Security" at bounding box center [379, 198] width 165 height 16
click at [330, 192] on input "text" at bounding box center [379, 198] width 165 height 16
paste input "https://prod-superflex-security-tngr03.codesa.com.co/login"
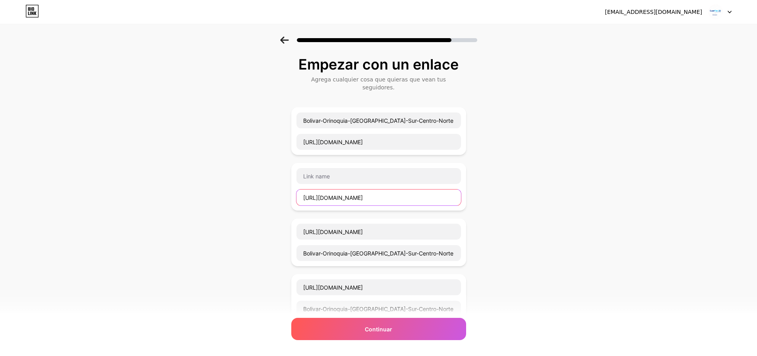
scroll to position [0, 7]
type input "https://prod-superflex-security-tngr03.codesa.com.co/login"
click at [333, 177] on div "https://prod-superflex-security-tngr03.codesa.com.co/login" at bounding box center [378, 187] width 165 height 38
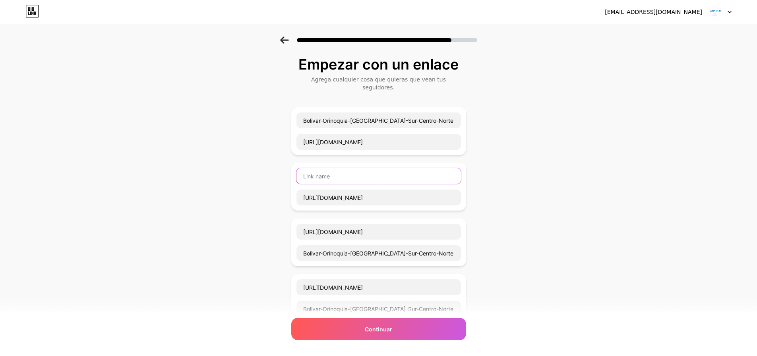
click at [334, 172] on input "text" at bounding box center [379, 176] width 165 height 16
paste input "Bolivar-Orinoquia-Guajiras-Sur-Centro-Norte Principal Security"
type input "Bolivar-Orinoquia-Guajiras-Sur-Centro-Norte Principal Security"
click at [266, 202] on div "Empezar con un enlace Agrega cualquier cosa que quieras que vean tus seguidores…" at bounding box center [378, 292] width 757 height 510
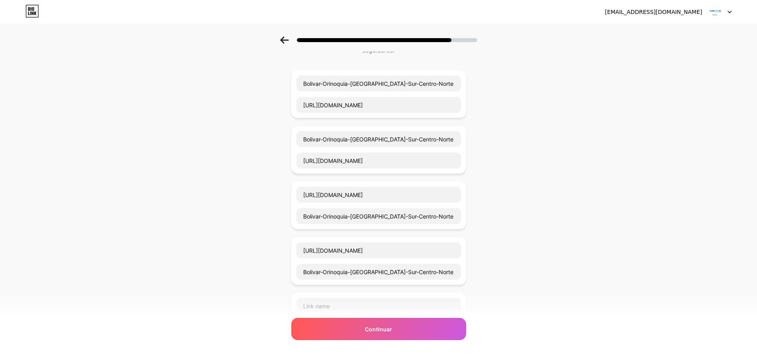
scroll to position [80, 0]
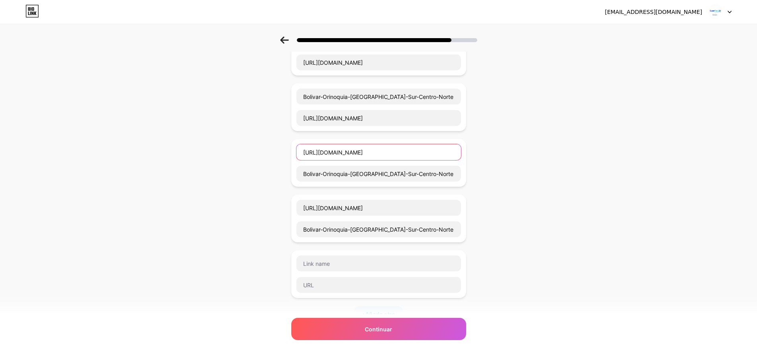
click at [314, 146] on input "https://prod-superflex-admin-ctgr03.codesa.com.co/login" at bounding box center [379, 152] width 165 height 16
click at [346, 173] on input "Bolivar-Orinoquia-Guajiras-Sur-Centro-Norte Contingencia Admin" at bounding box center [379, 174] width 165 height 16
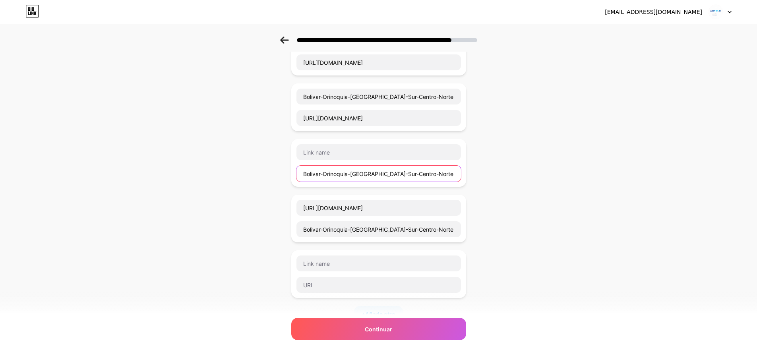
click at [346, 173] on input "Bolivar-Orinoquia-Guajiras-Sur-Centro-Norte Contingencia Admin" at bounding box center [379, 174] width 165 height 16
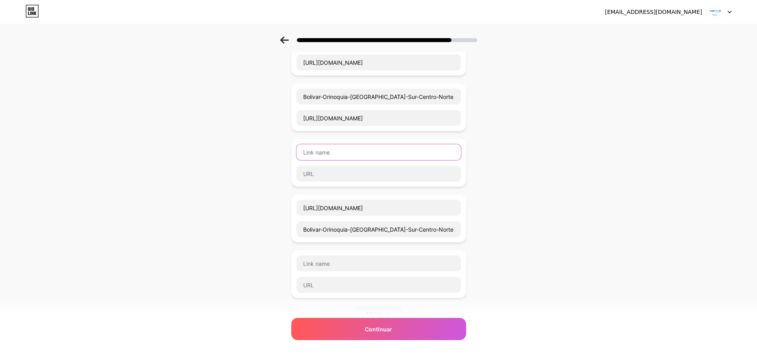
click at [356, 146] on input "text" at bounding box center [379, 152] width 165 height 16
paste input "Bolivar-Orinoquia-Guajiras-Sur-Centro-Norte Contingencia Admin"
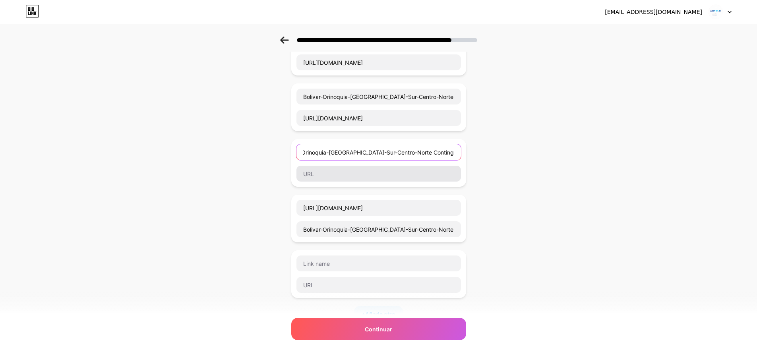
type input "Bolivar-Orinoquia-Guajiras-Sur-Centro-Norte Contingencia Admin"
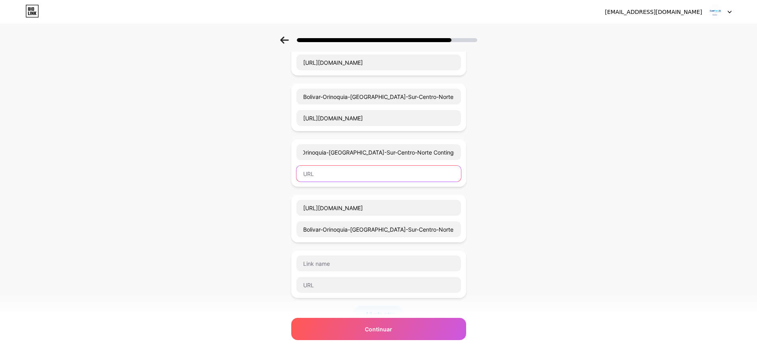
click at [319, 166] on input "text" at bounding box center [379, 174] width 165 height 16
paste input "https://prod-superflex-admin-ctgr03.codesa.com.co/login"
type input "https://prod-superflex-admin-ctgr03.codesa.com.co/login"
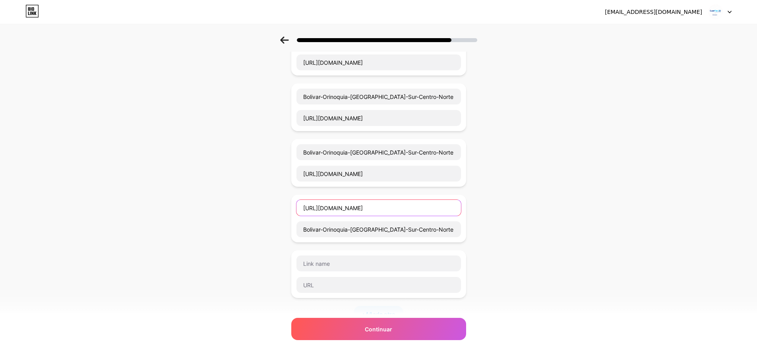
click at [386, 200] on input "https://prod-superflex-security-ctgr03.codesa.com.co/login" at bounding box center [379, 208] width 165 height 16
click at [381, 200] on input "https://prod-superflex-security-ctgr03.codesa.com.co/login" at bounding box center [379, 208] width 165 height 16
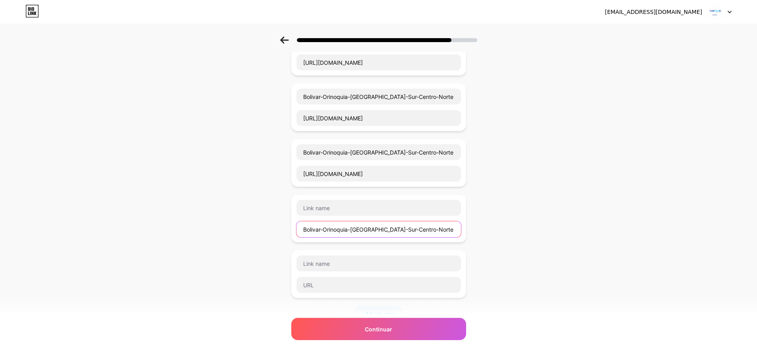
click at [341, 222] on input "Bolivar-Orinoquia-Guajiras-Sur-Centro-Norte Contingencia Security" at bounding box center [379, 229] width 165 height 16
paste input "https://prod-superflex-security-ctgr03.codesa.com.co/login"
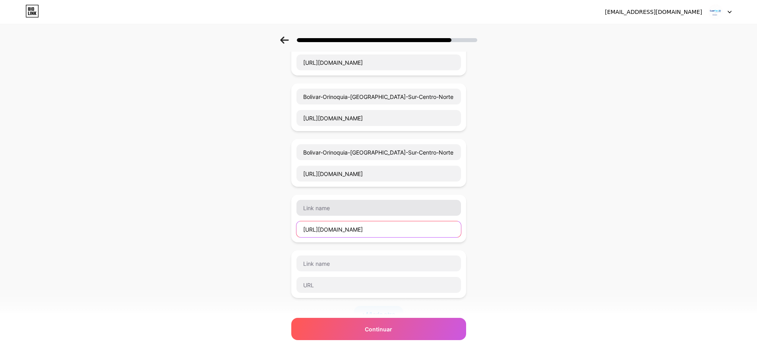
type input "https://prod-superflex-security-ctgr03.codesa.com.co/login"
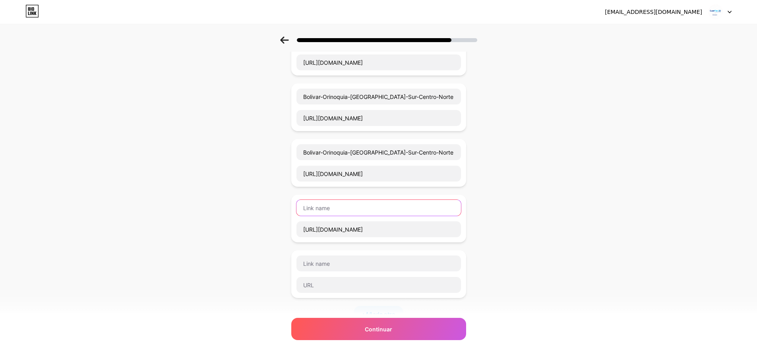
click at [321, 206] on input "text" at bounding box center [379, 208] width 165 height 16
paste input "Bolivar-Orinoquia-Guajiras-Sur-Centro-Norte Contingencia Security"
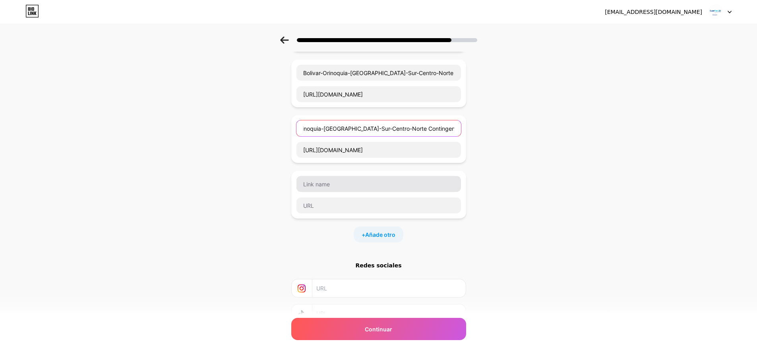
scroll to position [80, 0]
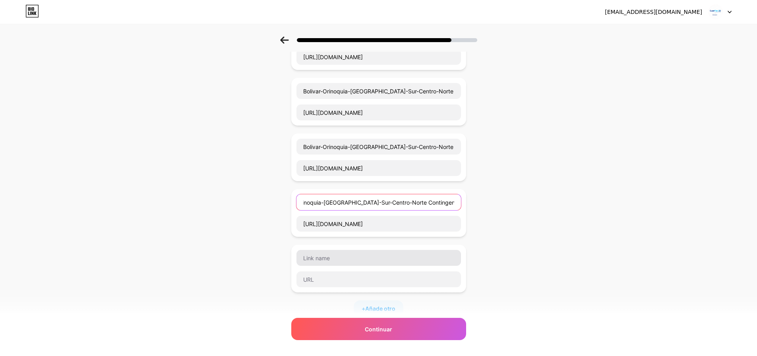
type input "Bolivar-Orinoquia-Guajiras-Sur-Centro-Norte Contingencia Security"
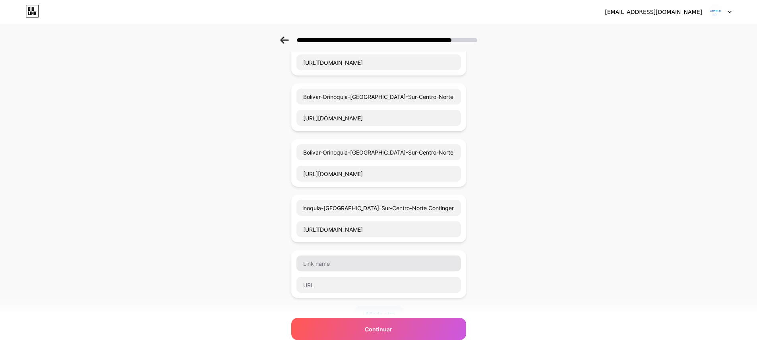
click at [339, 181] on div "Bolivar-Orinoquia-Guajiras-Sur-Centro-Norte Principal Admin https://prod-superf…" at bounding box center [378, 175] width 175 height 294
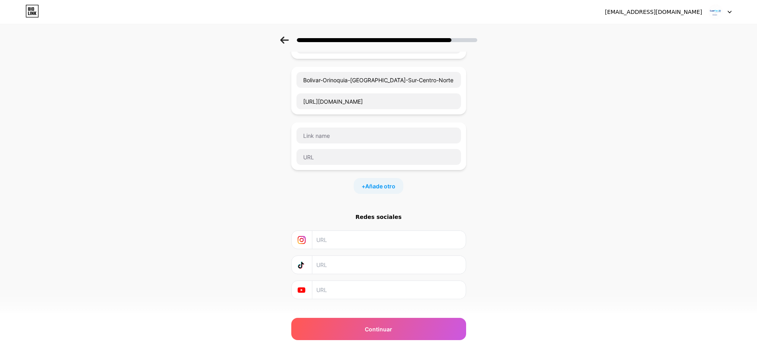
scroll to position [214, 0]
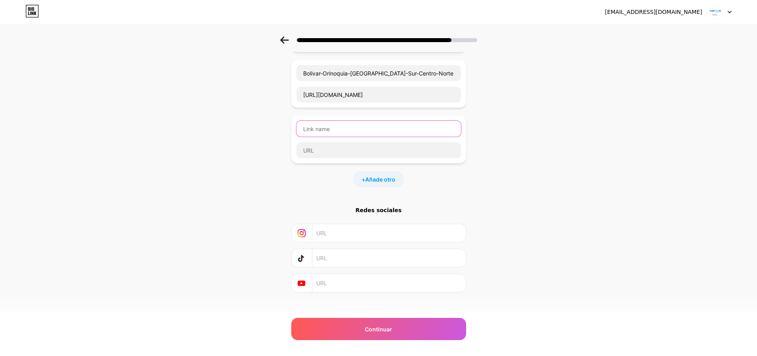
click at [335, 121] on input "text" at bounding box center [379, 129] width 165 height 16
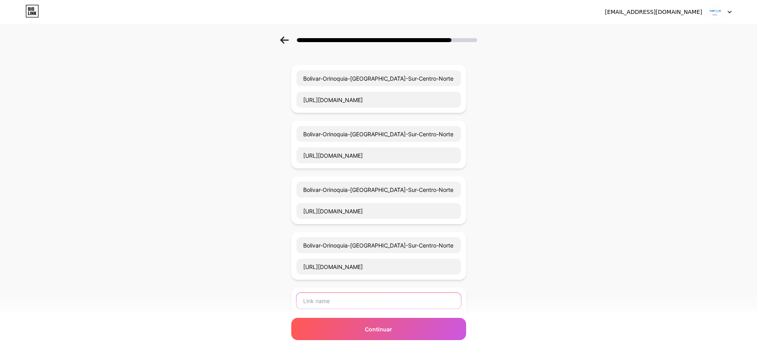
scroll to position [80, 0]
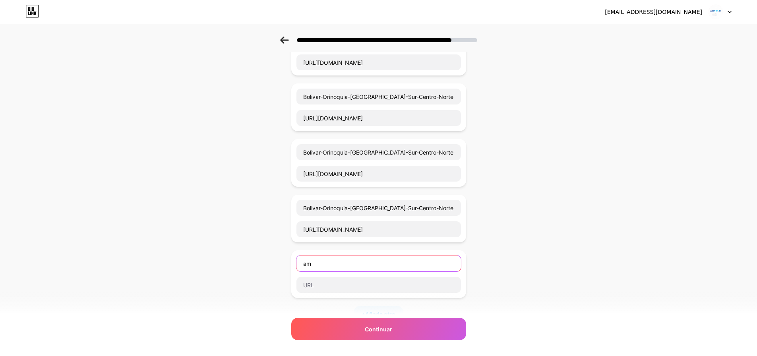
type input "a"
type input "Magdalena-Sucre-"
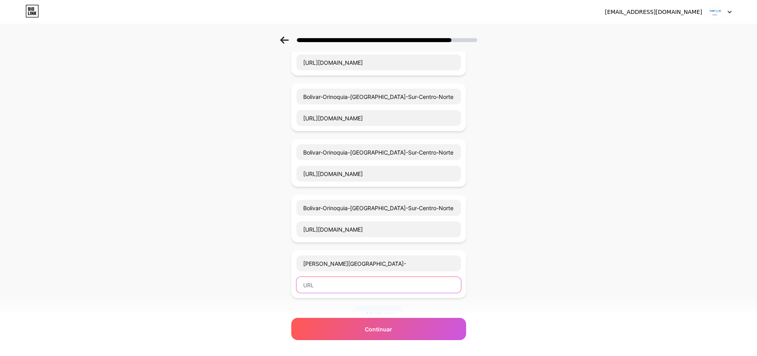
click at [314, 281] on input "text" at bounding box center [379, 285] width 165 height 16
paste input "https://prod-superflex-admin-tngr04.codesa.com.co/login"
type input "https://prod-superflex-admin-tngr04.codesa.com.co/login"
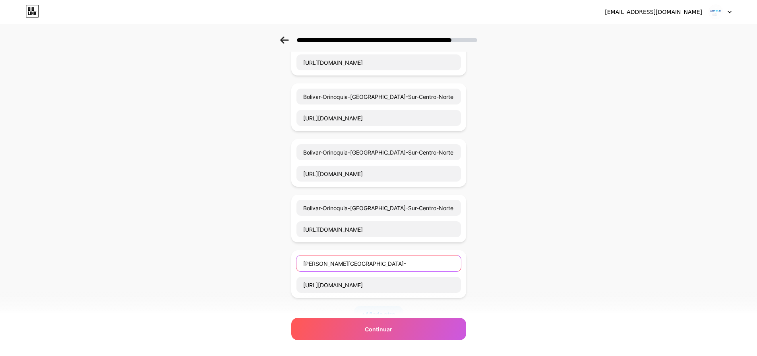
click at [357, 256] on input "Magdalena-Sucre-" at bounding box center [379, 264] width 165 height 16
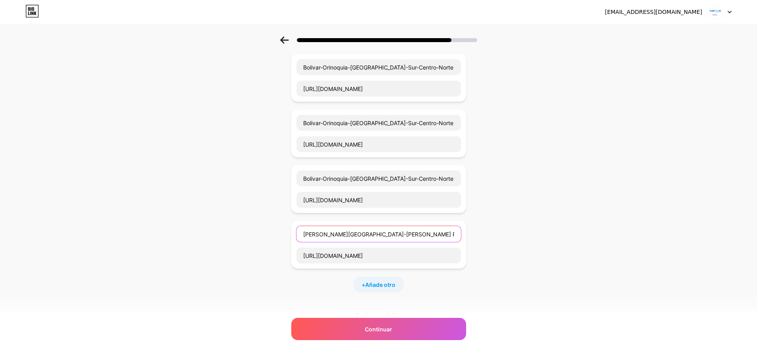
scroll to position [159, 0]
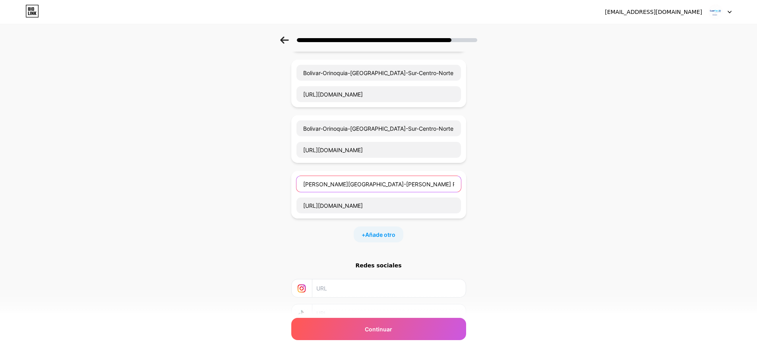
type input "Magdalena-Sucre-N.Santander-Nariño Principal Admin"
click at [155, 192] on div "Empezar con un enlace Agrega cualquier cosa que quieras que vean tus seguidores…" at bounding box center [378, 133] width 757 height 510
click at [380, 231] on font "Añade otro" at bounding box center [380, 234] width 30 height 7
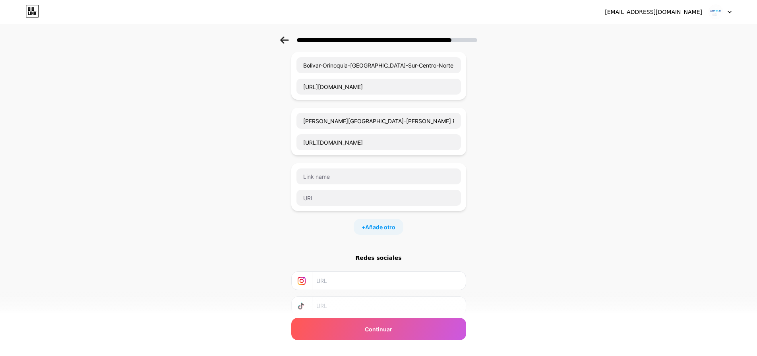
scroll to position [151, 0]
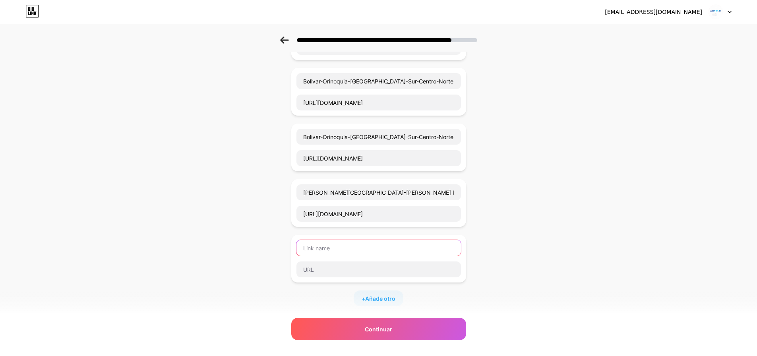
click at [326, 246] on input "text" at bounding box center [379, 248] width 165 height 16
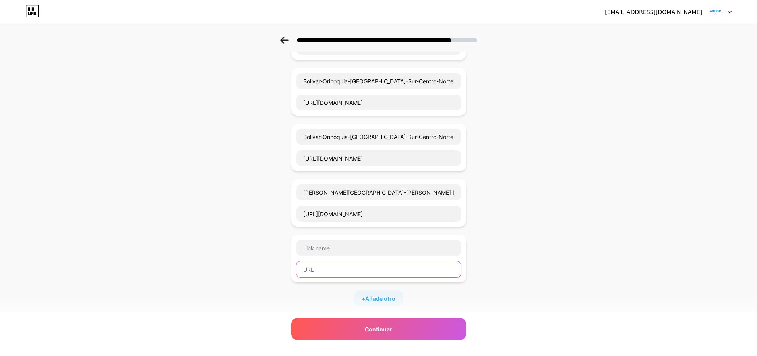
click at [311, 262] on input "text" at bounding box center [379, 270] width 165 height 16
paste input "https://prod-superflex-security-tngr04.codesa.com.co/login"
drag, startPoint x: 353, startPoint y: 256, endPoint x: 357, endPoint y: 249, distance: 7.8
click at [354, 262] on input "https://prod-superflex-security-tngr04.codesa.com.co/login" at bounding box center [379, 270] width 165 height 16
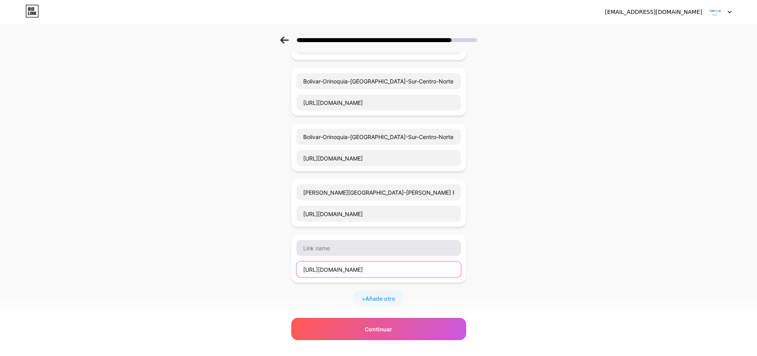
type input "https://prod-superflex-security-tngr04.codesa.com.co/login"
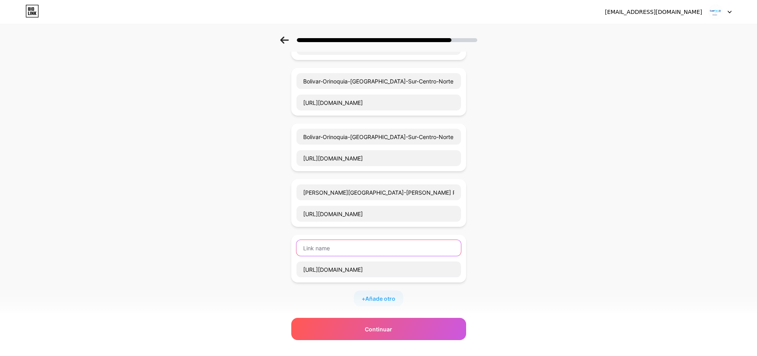
click at [359, 246] on input "text" at bounding box center [379, 248] width 165 height 16
click at [319, 184] on input "Magdalena-Sucre-N.Santander-Nariño Principal Admin" at bounding box center [379, 192] width 165 height 16
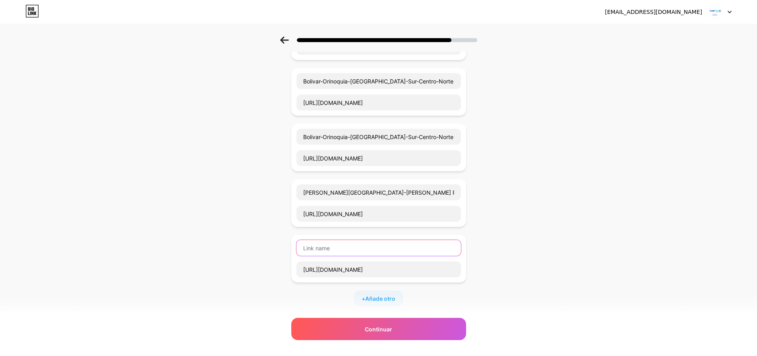
click at [351, 246] on input "text" at bounding box center [379, 248] width 165 height 16
paste input "Magdalena-Sucre-N.Santander-Nariño Principal Admin"
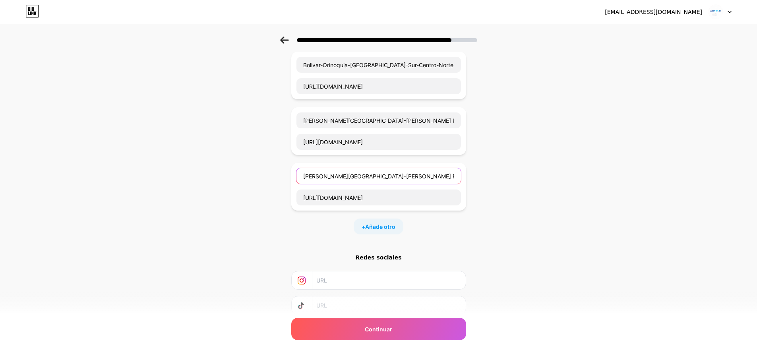
scroll to position [230, 0]
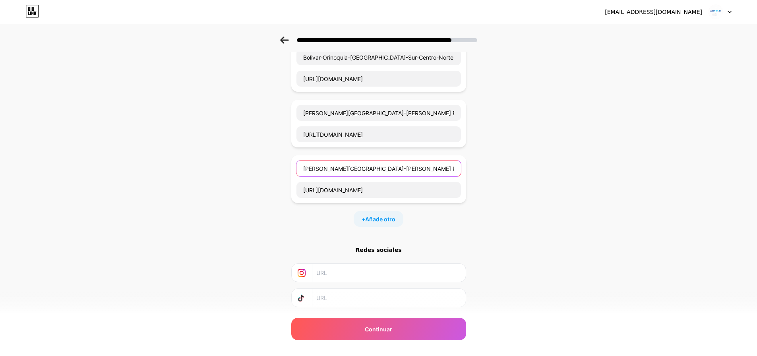
type input "Magdalena-Sucre-N.Santander-Nariño Principal Security"
click at [358, 216] on div "+ Añade otro" at bounding box center [379, 219] width 50 height 16
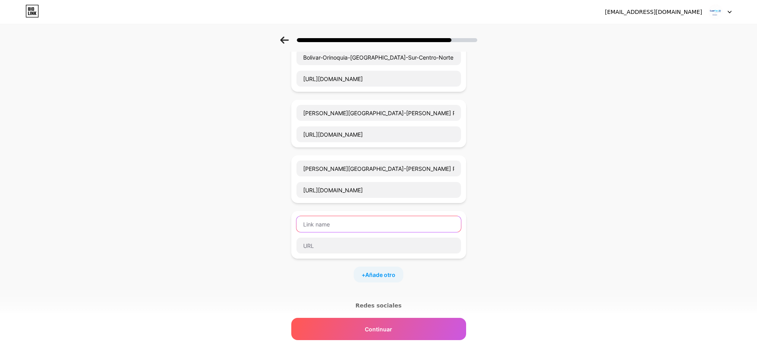
click at [333, 220] on input "text" at bounding box center [379, 224] width 165 height 16
click at [377, 161] on input "Magdalena-Sucre-N.Santander-Nariño Principal Security" at bounding box center [379, 169] width 165 height 16
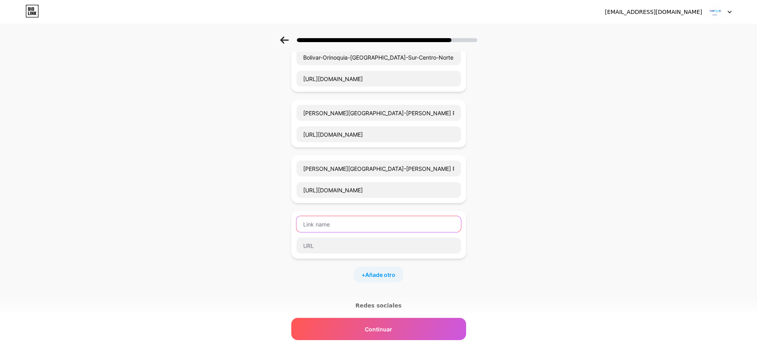
click at [340, 219] on input "text" at bounding box center [379, 224] width 165 height 16
paste input "Magdalena-Sucre-N.Santander-Nariño Principal Security"
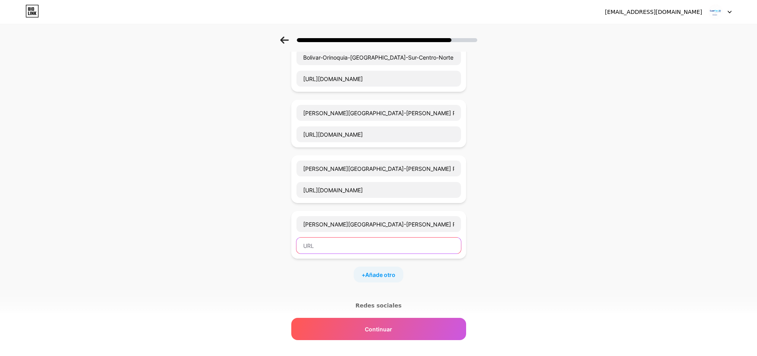
click at [336, 238] on input "text" at bounding box center [379, 246] width 165 height 16
click at [429, 217] on input "Magdalena-Sucre-N.Santander-Nariño Principal Security" at bounding box center [379, 224] width 165 height 16
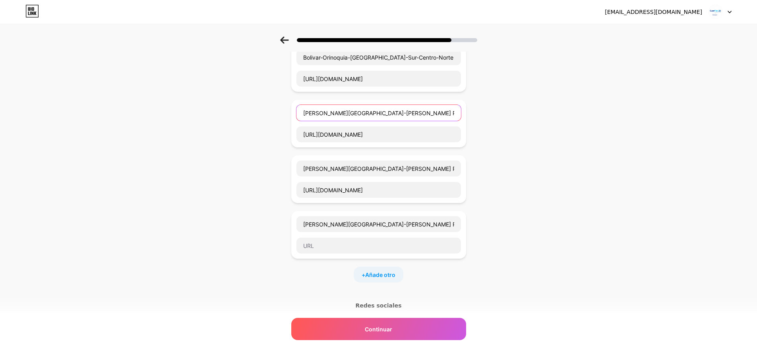
click at [449, 105] on input "Magdalena-Sucre-N.Santander-Nariño Principal Admin" at bounding box center [379, 113] width 165 height 16
click at [427, 161] on input "Magdalena-Sucre-N.Santander-Nariño Principal Security" at bounding box center [379, 169] width 165 height 16
drag, startPoint x: 431, startPoint y: 217, endPoint x: 411, endPoint y: 220, distance: 20.6
click at [411, 220] on input "Magdalena-Sucre-N.Santander-Nariño Principal Security" at bounding box center [379, 224] width 165 height 16
type input "Magdalena-Sucre-N.Santander-Nariño Security"
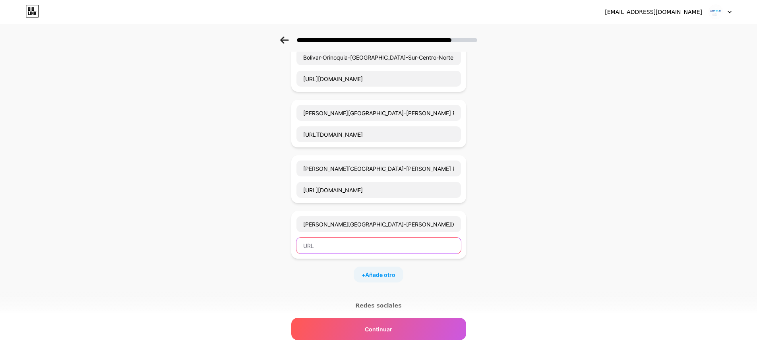
click at [318, 238] on input "text" at bounding box center [379, 246] width 165 height 16
paste input "https://prod-superflex-admin-ctgr04.codesa.com.co/login"
type input "https://prod-superflex-admin-ctgr04.codesa.com.co/login"
click at [410, 217] on input "Magdalena-Sucre-N.Santander-Nariño Security" at bounding box center [379, 224] width 165 height 16
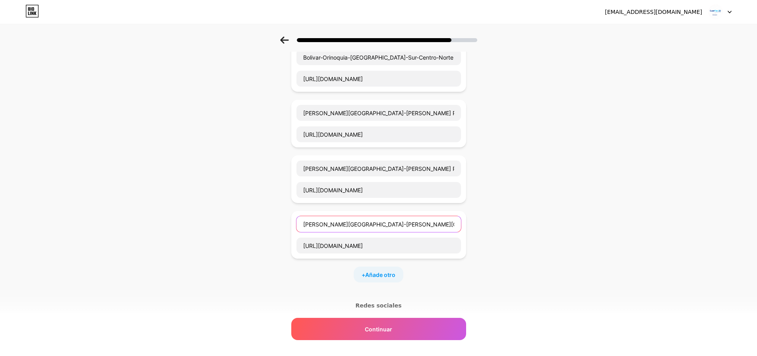
scroll to position [0, 0]
click at [475, 195] on div "Empezar con un enlace Agrega cualquier cosa que quieras que vean tus seguidores…" at bounding box center [378, 116] width 757 height 621
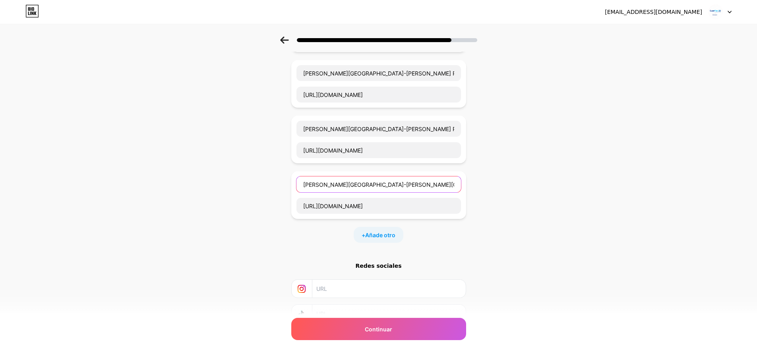
click at [443, 178] on input "Magdalena-Sucre-N.Santander-Nariño Contingencia Security" at bounding box center [379, 185] width 165 height 16
type input "Magdalena-Sucre-N.Santander-Nariño Contingencia Admin"
click at [385, 237] on div "Empezar con un enlace Agrega cualquier cosa que quieras que vean tus seguidores…" at bounding box center [378, 67] width 175 height 562
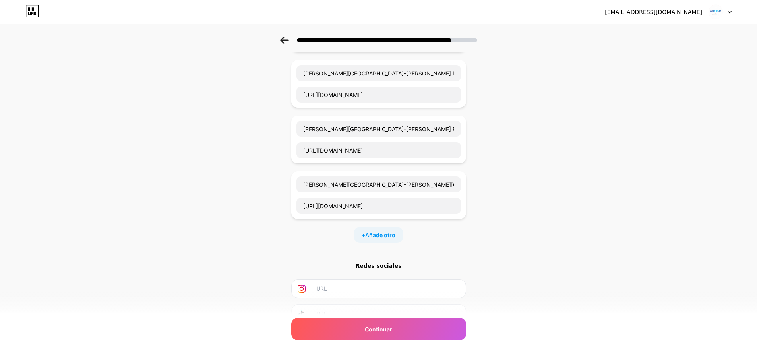
click at [381, 232] on font "Añade otro" at bounding box center [380, 235] width 30 height 7
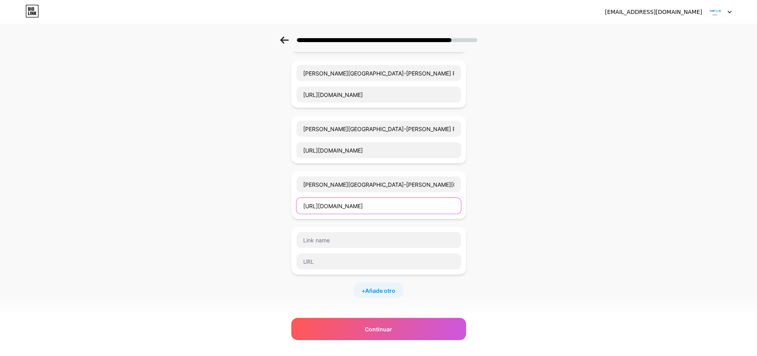
click at [396, 198] on input "https://prod-superflex-admin-ctgr04.codesa.com.co/login" at bounding box center [379, 206] width 165 height 16
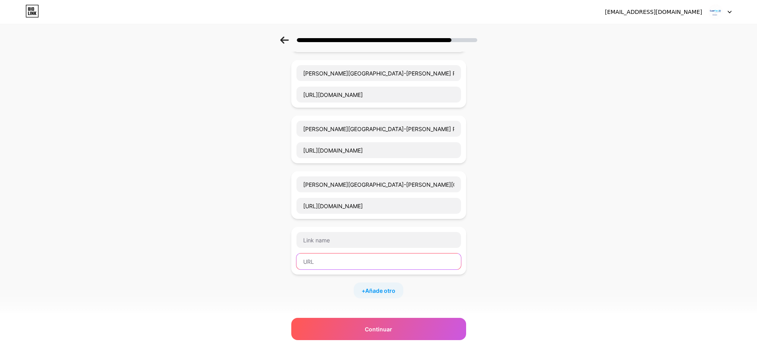
click at [324, 259] on input "text" at bounding box center [379, 262] width 165 height 16
paste input "https://prod-superflex-security-ctgr04.codesa.com.co/login"
type input "https://prod-superflex-security-ctgr04.codesa.com.co/login"
click at [315, 232] on input "text" at bounding box center [379, 240] width 165 height 16
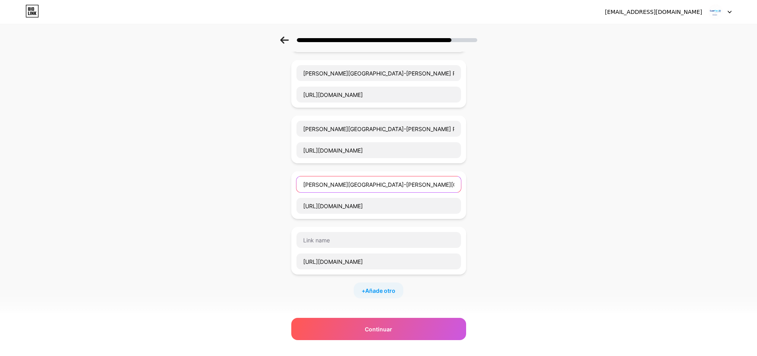
click at [445, 177] on input "Magdalena-Sucre-N.Santander-Nariño Contingencia Admin" at bounding box center [379, 185] width 165 height 16
click at [383, 240] on input "text" at bounding box center [379, 240] width 165 height 16
paste input "Magdalena-Sucre-N.Santander-Nariño Contingencia Admin"
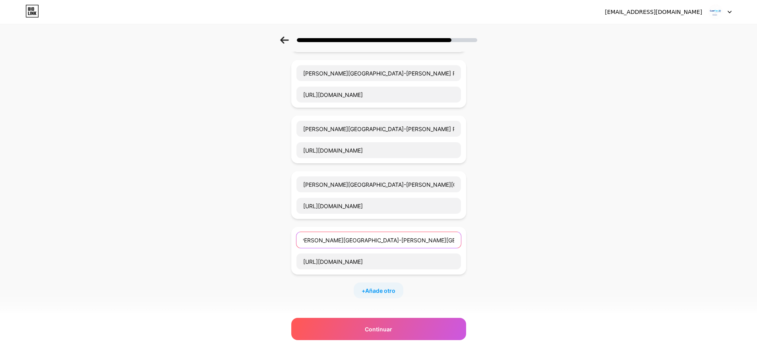
scroll to position [0, 5]
drag, startPoint x: 441, startPoint y: 235, endPoint x: 462, endPoint y: 229, distance: 22.3
click at [461, 232] on input "Magdalena-Sucre-N.Santander-Nariño Contingencia Admin" at bounding box center [379, 240] width 165 height 16
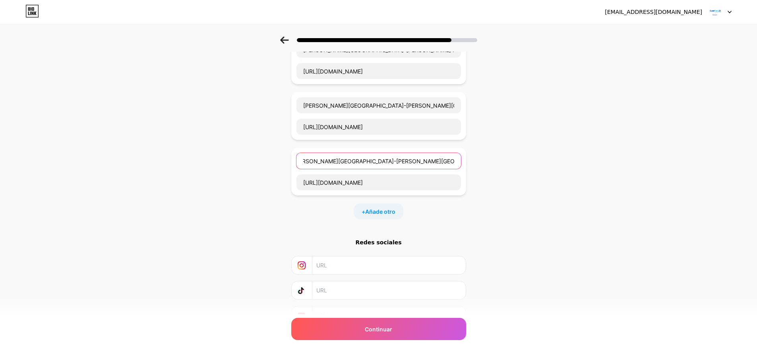
scroll to position [350, 0]
type input "Magdalena-Sucre-N.Santander-Nariño Contingencia Security"
click at [387, 208] on font "Añade otro" at bounding box center [380, 211] width 30 height 7
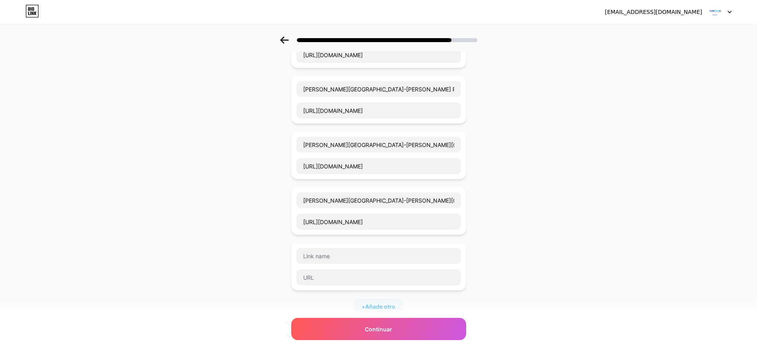
scroll to position [437, 0]
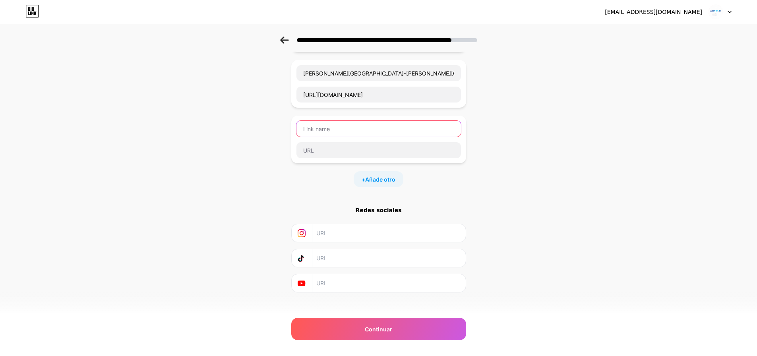
click at [325, 122] on input "text" at bounding box center [379, 129] width 165 height 16
type input "Caqueta-Atlantico-Choco Principal Admin"
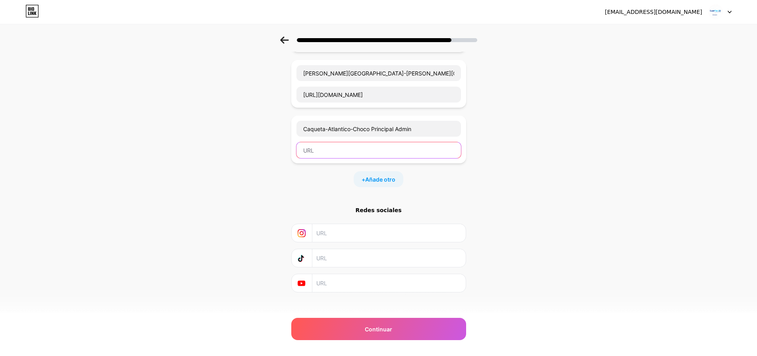
click at [319, 142] on input "text" at bounding box center [379, 150] width 165 height 16
paste input "https://prod-superflex-security-ctgr02.codesa.com.co/login"
type input "https://prod-superflex-security-ctgr02.codesa.com.co/login"
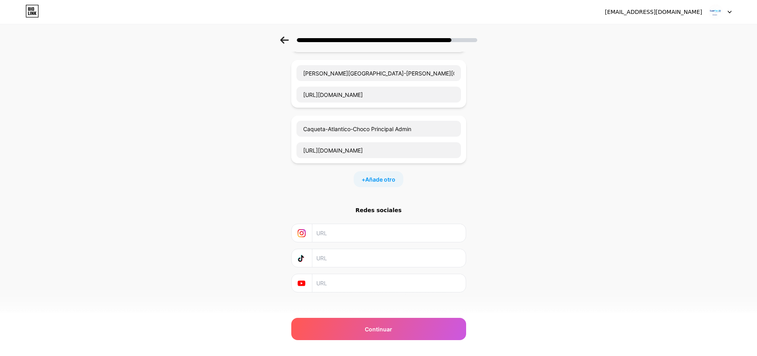
click at [394, 176] on font "Añade otro" at bounding box center [380, 179] width 30 height 7
click at [319, 177] on input "text" at bounding box center [379, 185] width 165 height 16
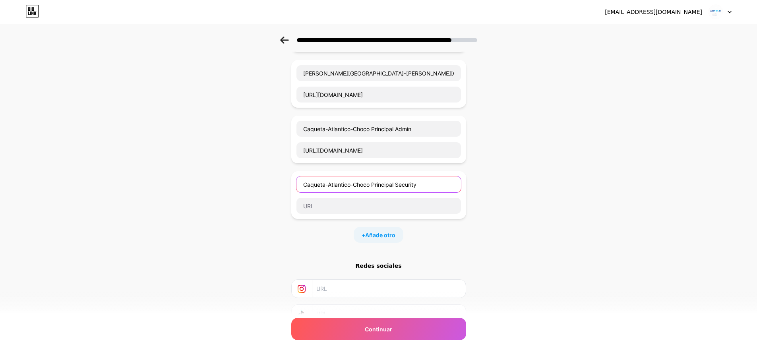
type input "Caqueta-Atlantico-Choco Principal Security"
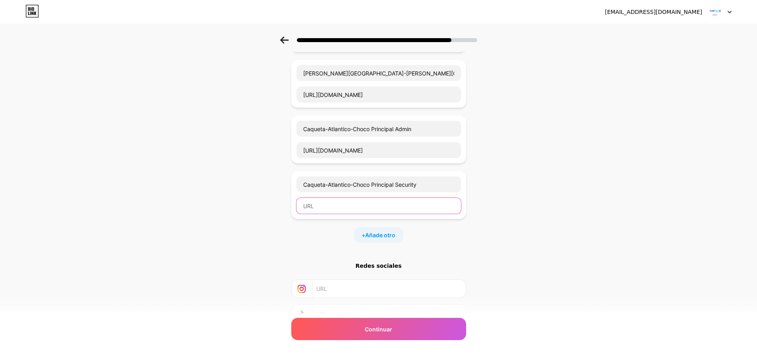
click at [367, 201] on input "text" at bounding box center [379, 206] width 165 height 16
paste input "https://prod-superflex-security-tngr02.codesa.com.co/login"
type input "https://prod-superflex-security-tngr02.codesa.com.co/login"
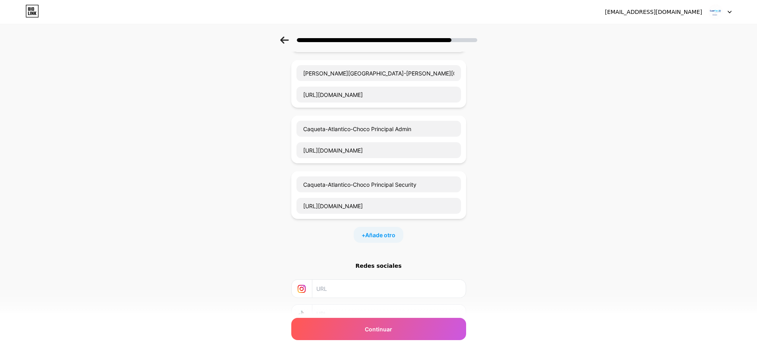
scroll to position [0, 0]
click at [394, 227] on div "+ Añade otro" at bounding box center [379, 235] width 50 height 16
click at [333, 237] on input "text" at bounding box center [379, 240] width 165 height 16
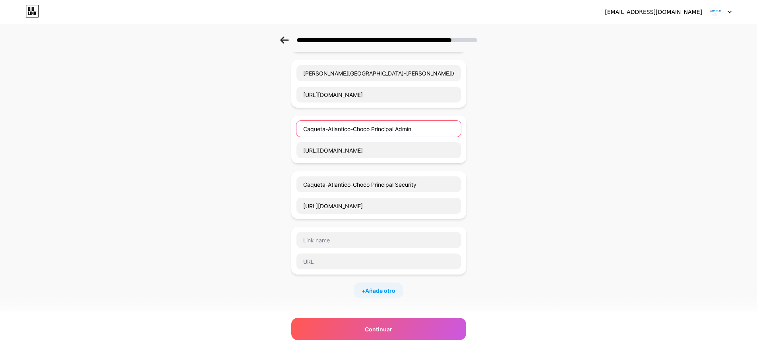
drag, startPoint x: 423, startPoint y: 122, endPoint x: 260, endPoint y: 112, distance: 163.7
click at [260, 112] on div "Empezar con un enlace Agrega cualquier cosa que quieras que vean tus seguidores…" at bounding box center [378, 22] width 757 height 844
click at [342, 239] on input "text" at bounding box center [379, 240] width 165 height 16
paste input "Caqueta-Atlantico-Choco Principal Admin"
type input "Caqueta-Atlantico-Choco Principal Admin"
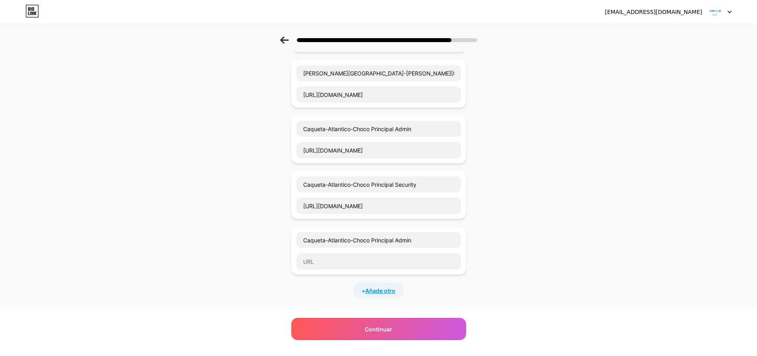
click at [370, 287] on span "Añade otro" at bounding box center [380, 291] width 30 height 8
drag, startPoint x: 348, startPoint y: 272, endPoint x: 344, endPoint y: 284, distance: 12.8
click at [348, 272] on div "Bolivar-Orinoquia-Guajiras-Sur-Centro-Norte Principal Admin https://prod-superf…" at bounding box center [378, 12] width 175 height 684
click at [344, 288] on input "text" at bounding box center [379, 296] width 165 height 16
paste input "Caqueta-Atlantico-Choco Principal Admin"
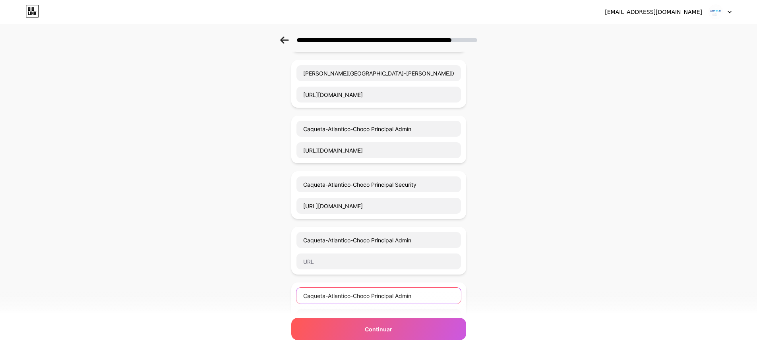
drag, startPoint x: 396, startPoint y: 287, endPoint x: 375, endPoint y: 287, distance: 21.1
click at [375, 288] on input "Caqueta-Atlantico-Choco Principal Admin" at bounding box center [379, 296] width 165 height 16
type input "Caqueta-Atlantico-Choco Contingencia Admin"
click at [398, 233] on input "Caqueta-Atlantico-Choco Principal Admin" at bounding box center [379, 240] width 165 height 16
click at [392, 232] on input "Caqueta-Atlantico-Choco Principal Admin" at bounding box center [379, 240] width 165 height 16
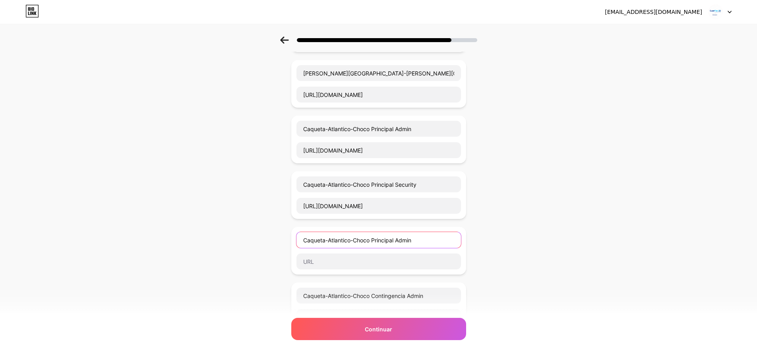
click at [392, 232] on input "Caqueta-Atlantico-Choco Principal Admin" at bounding box center [379, 240] width 165 height 16
type input "Caqueta-Atlantico-Choco Contingencia Admin"
drag, startPoint x: 441, startPoint y: 286, endPoint x: 412, endPoint y: 288, distance: 29.1
click at [412, 288] on input "Caqueta-Atlantico-Choco Contingencia Admin" at bounding box center [379, 296] width 165 height 16
type input "Caqueta-Atlantico-Choco Contingencia security"
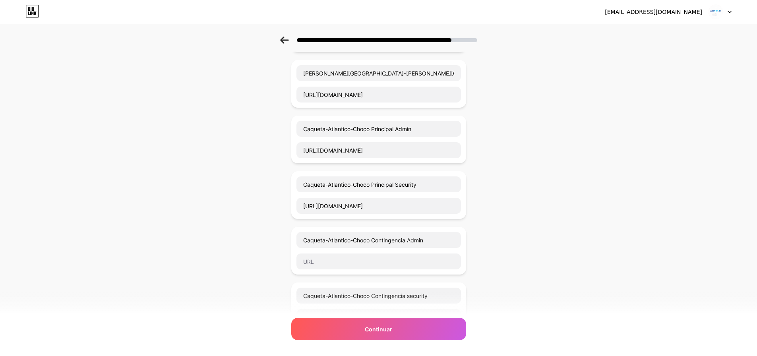
click at [540, 176] on div "Empezar con un enlace Agrega cualquier cosa que quieras que vean tus seguidores…" at bounding box center [378, 50] width 757 height 900
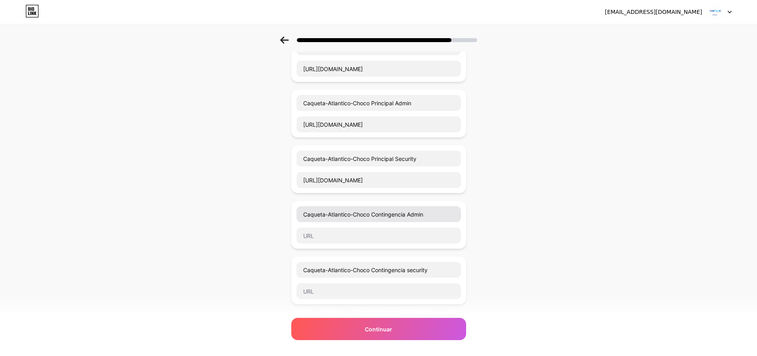
scroll to position [477, 0]
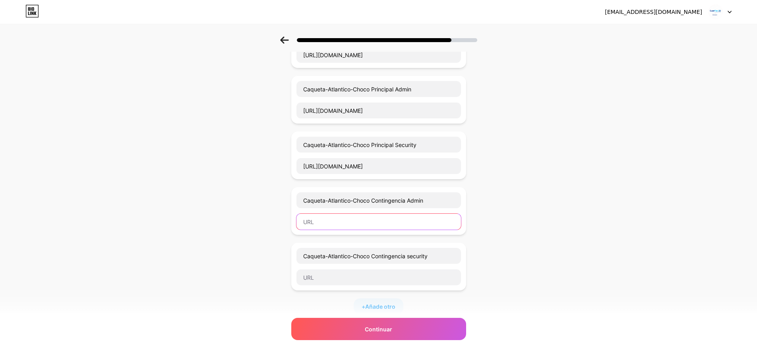
click at [318, 216] on input "text" at bounding box center [379, 222] width 165 height 16
paste input "https://prod-superflex-admin-ctgr02.codesa.com.co/login"
type input "https://prod-superflex-admin-ctgr02.codesa.com.co/login"
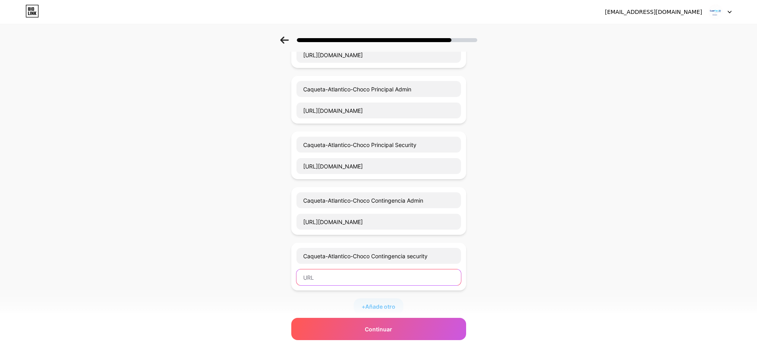
click at [327, 273] on input "text" at bounding box center [379, 278] width 165 height 16
paste input "https://prod-superflex-security-ctgr02.codesa.com.co/login"
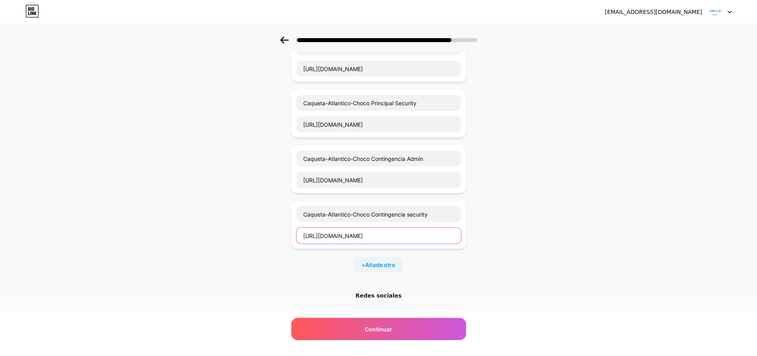
scroll to position [596, 0]
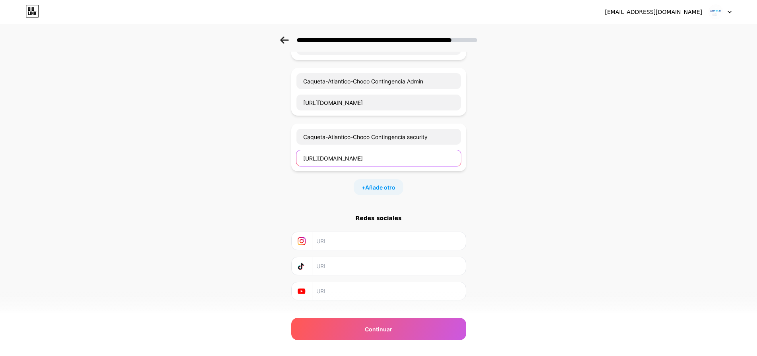
type input "https://prod-superflex-security-ctgr02.codesa.com.co/login"
click at [378, 179] on div "+ Añade otro" at bounding box center [379, 187] width 50 height 16
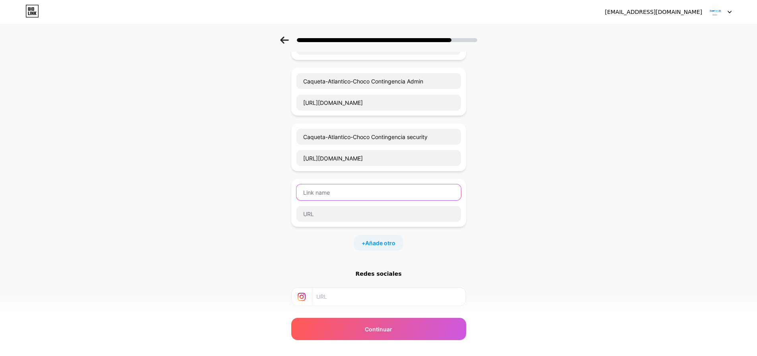
click at [337, 184] on input "text" at bounding box center [379, 192] width 165 height 16
type input "Cartago-Cesar-"
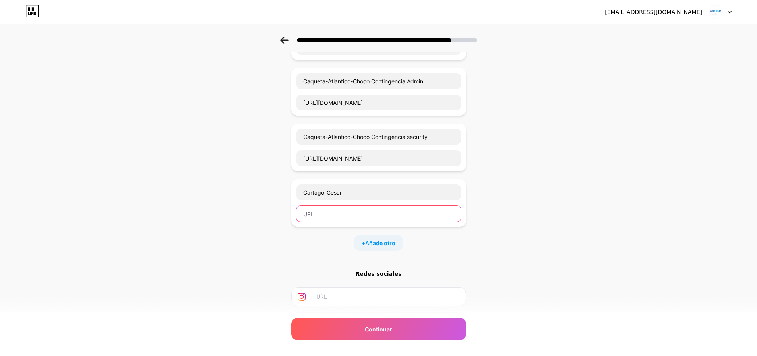
click at [304, 206] on input "text" at bounding box center [379, 214] width 165 height 16
paste input "https://prod-superflex-admin-tngr05.codesa.com.co/login"
type input "https://prod-superflex-admin-tngr05.codesa.com.co/login"
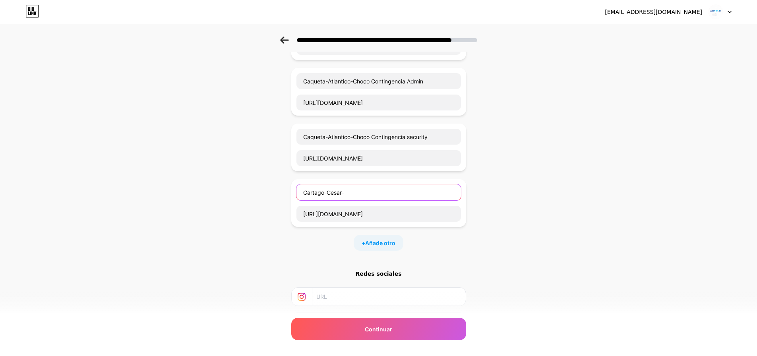
click at [373, 184] on input "Cartago-Cesar-" at bounding box center [379, 192] width 165 height 16
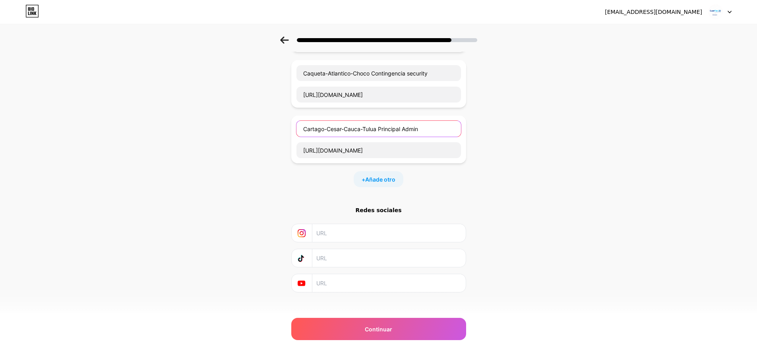
type input "Cartago-Cesar-Cauca-Tulua Principal Admin"
click at [389, 176] on div "+ Añade otro" at bounding box center [379, 179] width 50 height 16
drag, startPoint x: 421, startPoint y: 121, endPoint x: 187, endPoint y: 117, distance: 233.8
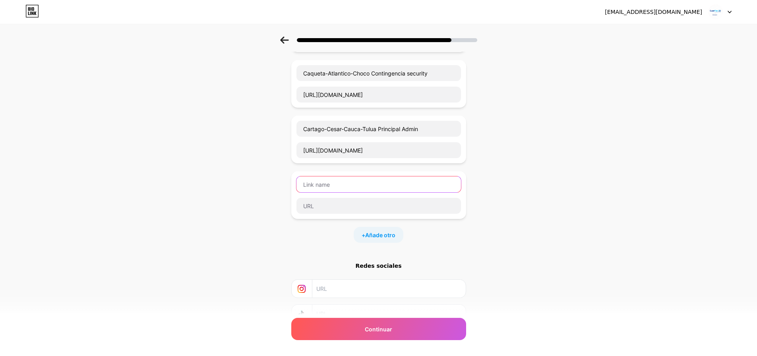
click at [332, 177] on input "text" at bounding box center [379, 185] width 165 height 16
paste input "Cartago-Cesar-Cauca-Tulua Principal Admin"
drag, startPoint x: 419, startPoint y: 177, endPoint x: 405, endPoint y: 180, distance: 14.5
click at [405, 180] on input "Cartago-Cesar-Cauca-Tulua Principa Admin" at bounding box center [379, 185] width 165 height 16
type input "Cartago-Cesar-Cauca-Tulua Principa Security"
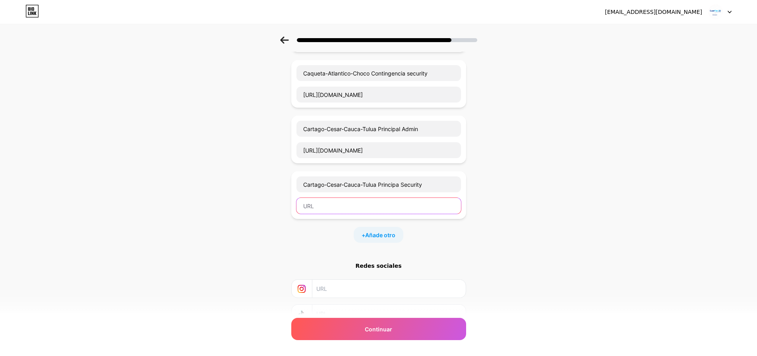
click at [378, 202] on input "text" at bounding box center [379, 206] width 165 height 16
paste input "https://prod-superflex-security-tngr05.codesa.com.co/sf-admin-web-security/app/…"
type input "https://prod-superflex-security-tngr05.codesa.com.co/sf-admin-web-security/app/…"
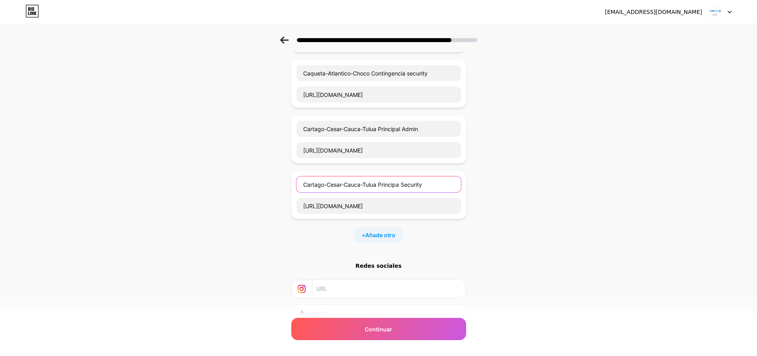
click at [403, 177] on input "Cartago-Cesar-Cauca-Tulua Principa Security" at bounding box center [379, 185] width 165 height 16
type input "Cartago-Cesar-Cauca-Tulua Principal Security"
click at [391, 232] on div "+ Añade otro" at bounding box center [379, 235] width 50 height 16
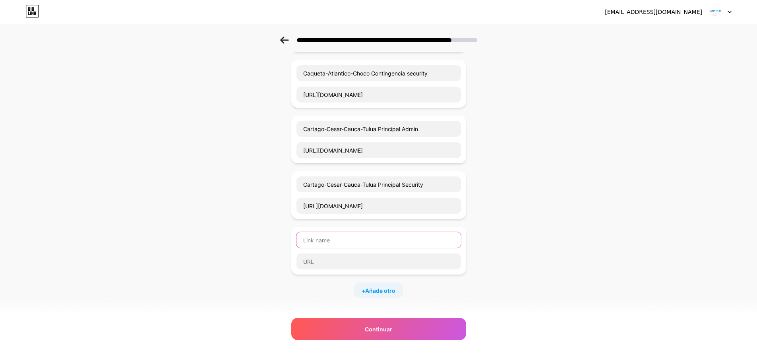
click at [338, 232] on input "text" at bounding box center [379, 240] width 165 height 16
click at [380, 122] on input "Cartago-Cesar-Cauca-Tulua Principal Admin" at bounding box center [379, 129] width 165 height 16
click at [398, 180] on input "Cartago-Cesar-Cauca-Tulua Principal Security" at bounding box center [379, 185] width 165 height 16
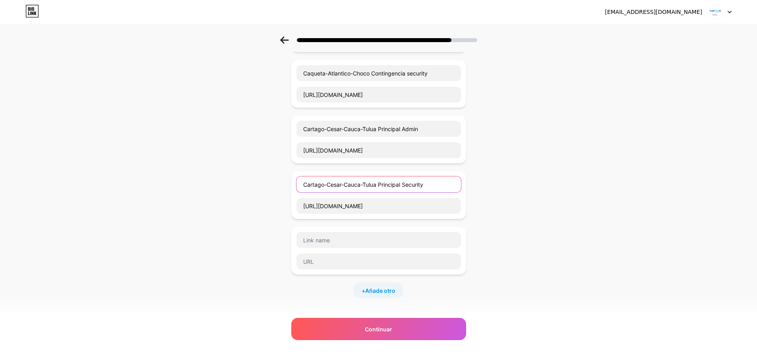
drag, startPoint x: 432, startPoint y: 177, endPoint x: 225, endPoint y: 167, distance: 207.4
click at [356, 232] on input "text" at bounding box center [379, 240] width 165 height 16
paste input "Cartago-Cesar-Cauca-Tulua Principal Security"
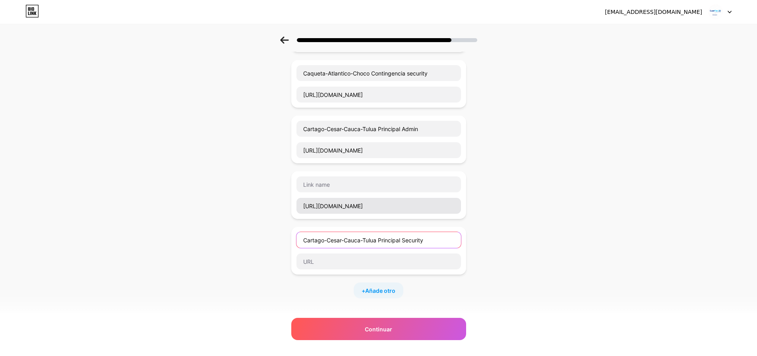
type input "Cartago-Cesar-Cauca-Tulua Principal Security"
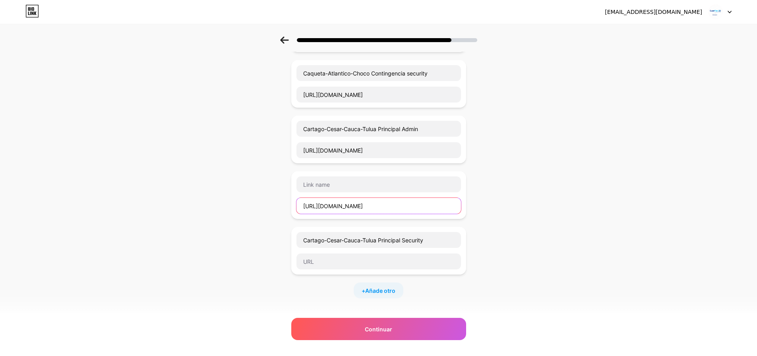
drag, startPoint x: 453, startPoint y: 198, endPoint x: 262, endPoint y: 189, distance: 191.1
click at [341, 198] on input "https://prod-superflex-security-tngr05.codesa.com.co/sf-admin-web-security/app/…" at bounding box center [379, 206] width 165 height 16
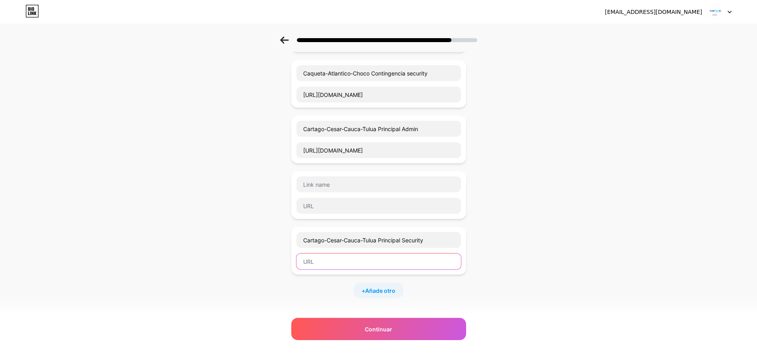
click at [342, 256] on input "text" at bounding box center [379, 262] width 165 height 16
paste input "https://prod-superflex-security-tngr05.codesa.com.co/sf-admin-web-security/app/…"
type input "https://prod-superflex-security-tngr05.codesa.com.co/sf-admin-web-security/app/…"
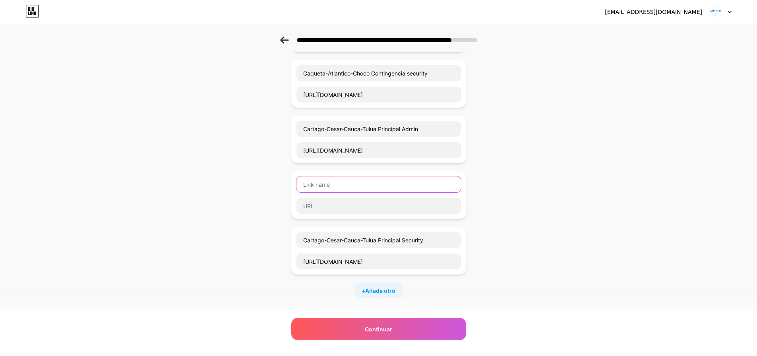
click at [345, 177] on input "text" at bounding box center [379, 185] width 165 height 16
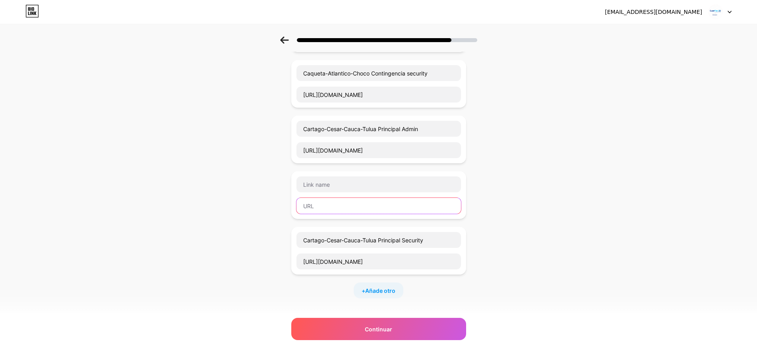
click at [324, 201] on input "text" at bounding box center [379, 206] width 165 height 16
paste input "https://prod-superflex-admin-ctgr05.codesa.com.co/login"
type input "https://prod-superflex-admin-ctgr05.codesa.com.co/login"
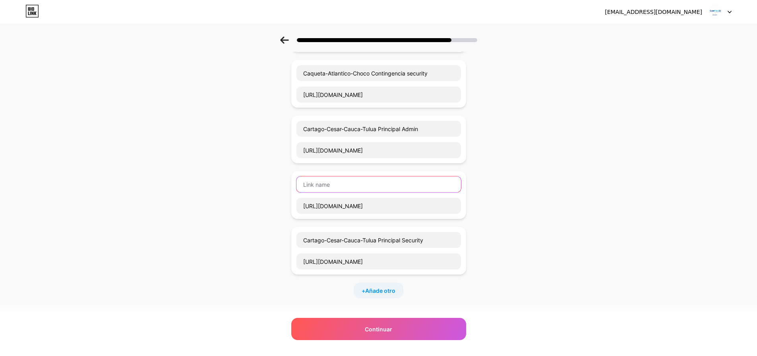
click at [346, 179] on input "text" at bounding box center [379, 185] width 165 height 16
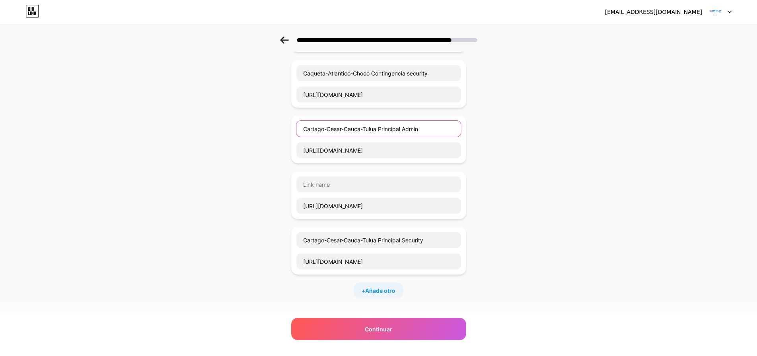
drag, startPoint x: 433, startPoint y: 122, endPoint x: 248, endPoint y: 103, distance: 185.6
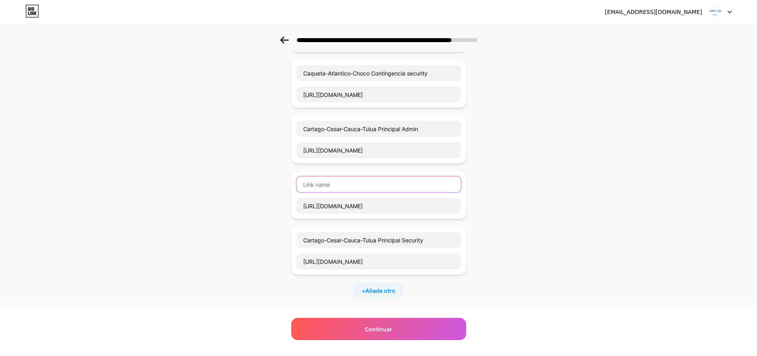
click at [318, 180] on input "text" at bounding box center [379, 185] width 165 height 16
paste input "Cartago-Cesar-Cauca-Tulua Principal Admin"
drag, startPoint x: 404, startPoint y: 179, endPoint x: 381, endPoint y: 179, distance: 23.1
click at [381, 179] on input "Cartago-Cesar-Cauca-Tulua Principal Admin" at bounding box center [379, 185] width 165 height 16
click at [401, 177] on input "Cartago-Cesar-Cauca-Tulua Principal Admin" at bounding box center [379, 185] width 165 height 16
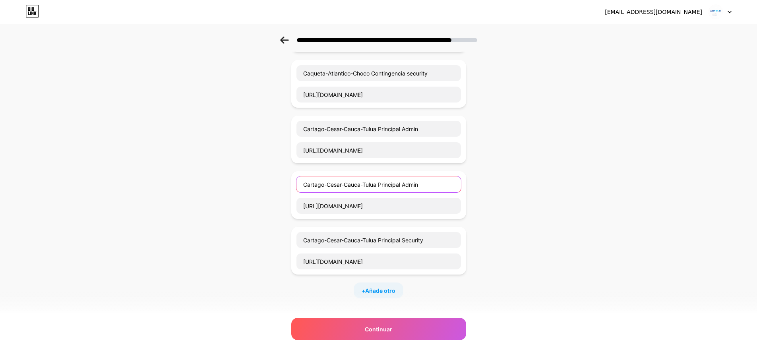
click at [405, 177] on input "Cartago-Cesar-Cauca-Tulua Principal Admin" at bounding box center [379, 185] width 165 height 16
click at [400, 177] on input "Cartago-Cesar-Cauca-Tulua Principal Admin" at bounding box center [379, 185] width 165 height 16
click at [399, 177] on input "Cartago-Cesar-Cauca-Tulua Principal Admin" at bounding box center [379, 185] width 165 height 16
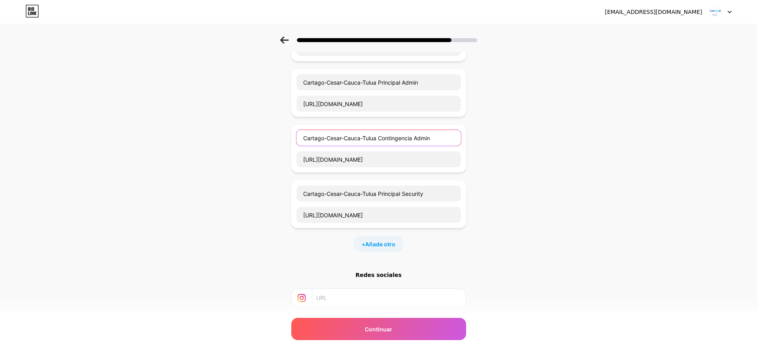
scroll to position [739, 0]
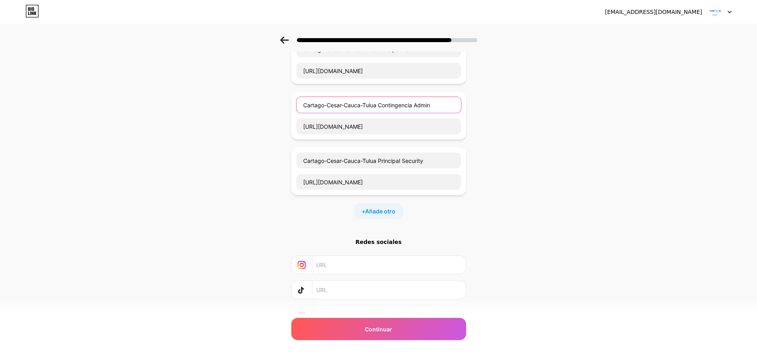
type input "Cartago-Cesar-Cauca-Tulua Contingencia Admin"
click at [386, 207] on span "Añade otro" at bounding box center [380, 211] width 30 height 8
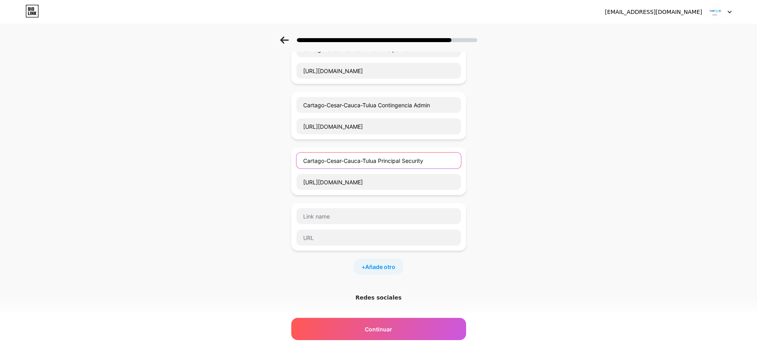
drag, startPoint x: 441, startPoint y: 153, endPoint x: 164, endPoint y: 160, distance: 276.4
click at [318, 208] on input "text" at bounding box center [379, 216] width 165 height 16
paste input "Cartago-Cesar-Cauca-Tulua Principal Security"
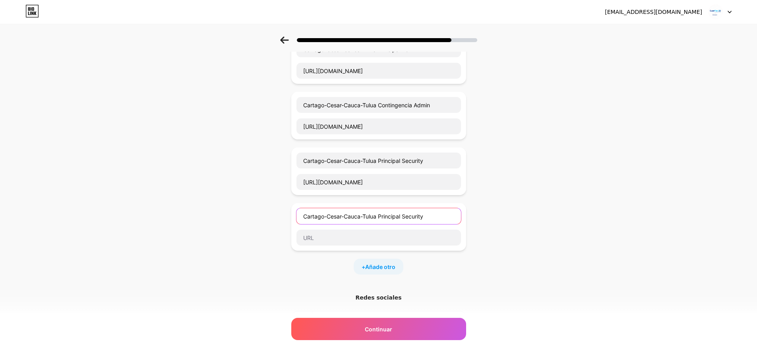
drag, startPoint x: 404, startPoint y: 209, endPoint x: 382, endPoint y: 210, distance: 22.3
click at [382, 210] on input "Cartago-Cesar-Cauca-Tulua Principal Security" at bounding box center [379, 216] width 165 height 16
type input "Cartago-Cesar-Cauca-Tulua Contingencia Security"
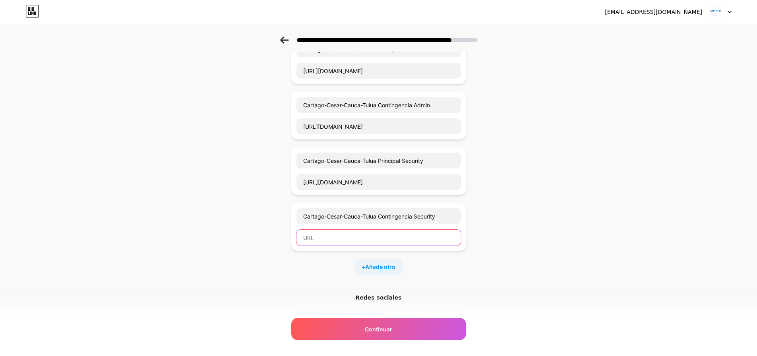
click at [395, 233] on input "text" at bounding box center [379, 238] width 165 height 16
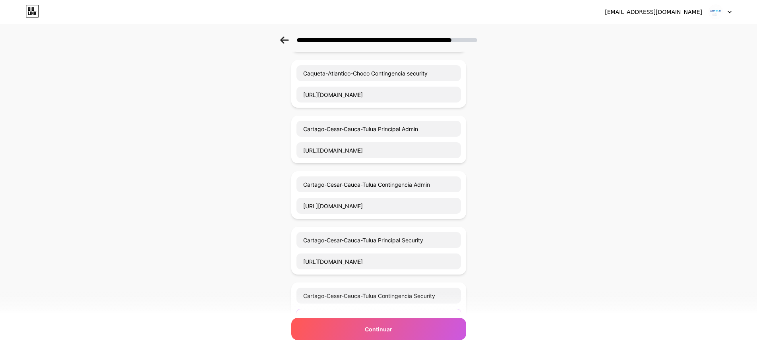
scroll to position [699, 0]
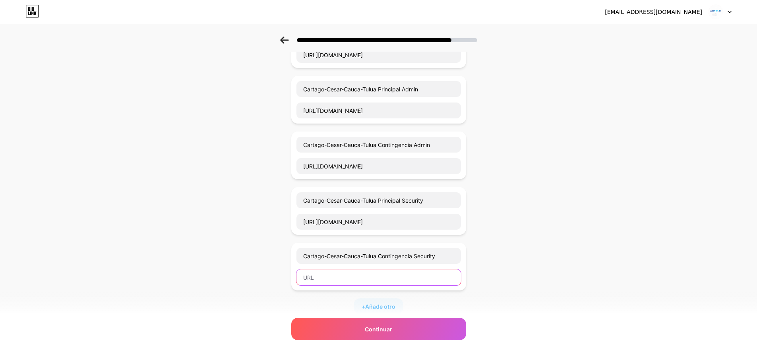
paste input "https://prod-superflex-security-ctgr05.codesa.com.co/"
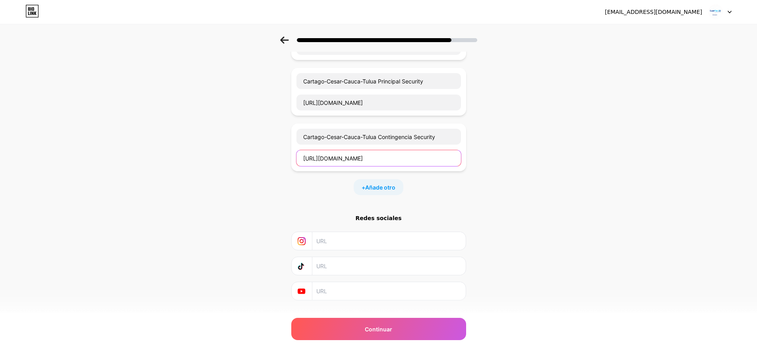
scroll to position [779, 0]
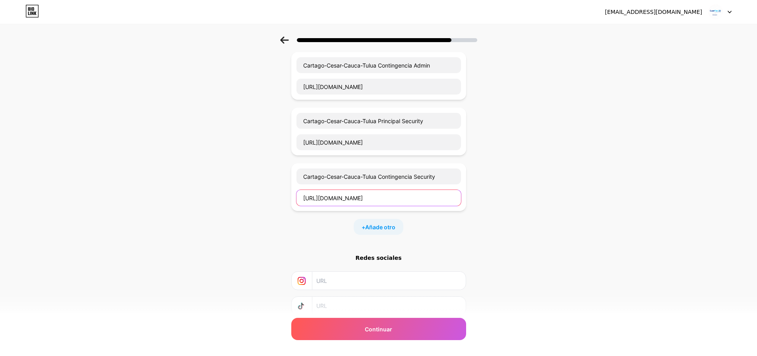
type input "https://prod-superflex-security-ctgr05.codesa.com.co/"
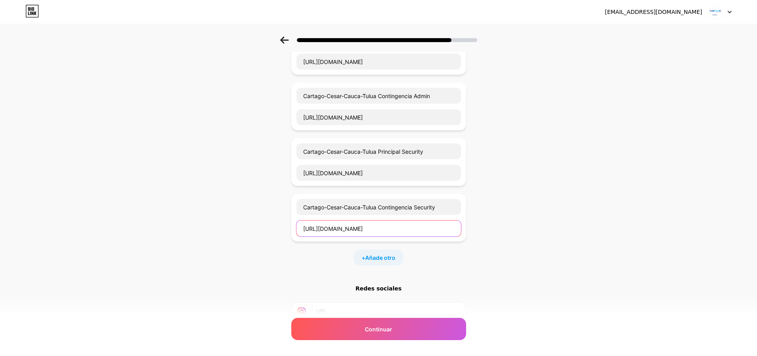
scroll to position [827, 0]
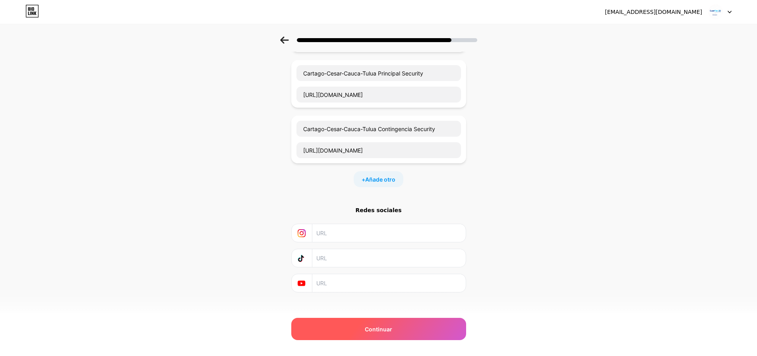
click at [390, 328] on font "Continuar" at bounding box center [378, 329] width 27 height 7
click at [371, 323] on div "Continuar" at bounding box center [378, 329] width 175 height 22
click at [355, 326] on div "Continuar" at bounding box center [378, 329] width 175 height 22
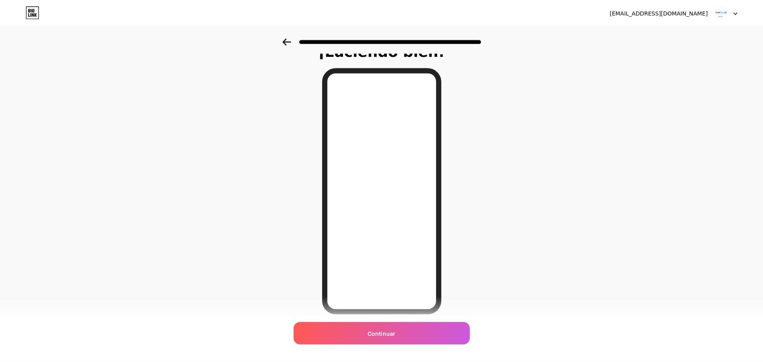
scroll to position [0, 0]
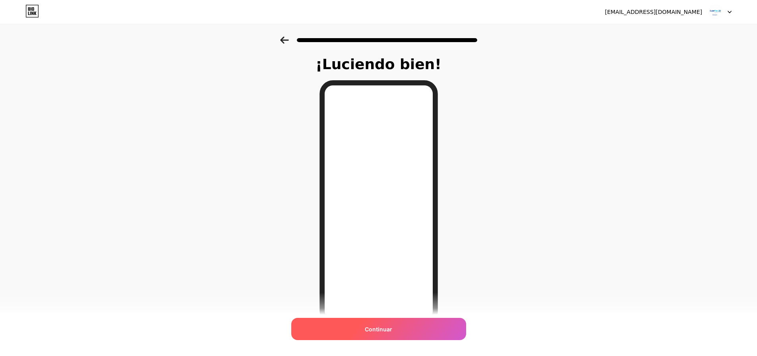
click at [406, 332] on div "Continuar" at bounding box center [378, 329] width 175 height 22
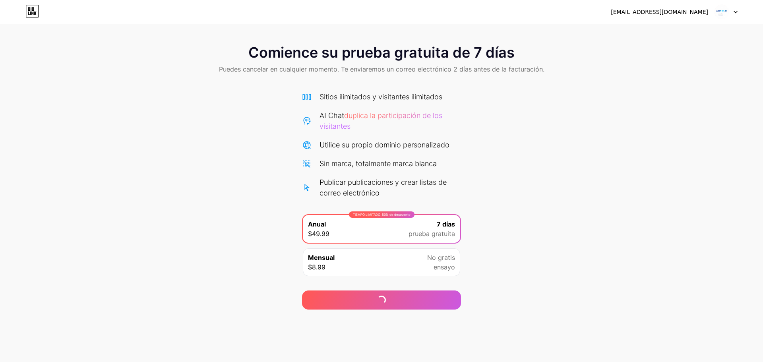
click at [377, 153] on div "Sitios ilimitados y visitantes ilimitados AI Chat duplica la participación de l…" at bounding box center [381, 144] width 159 height 107
click at [367, 259] on div "Mensual $8.99 No gratis ensayo" at bounding box center [381, 263] width 157 height 28
click at [367, 234] on div "TIEMPO LIMITADO: 50% de descuento Anual $49.99 7 días prueba gratuita" at bounding box center [381, 229] width 157 height 28
click at [363, 186] on font "Publicar publicaciones y crear listas de correo electrónico" at bounding box center [383, 187] width 127 height 19
click at [366, 243] on div "TIEMPO LIMITADO: 50% de descuento Anual $49.99 7 días prueba gratuita" at bounding box center [381, 228] width 159 height 29
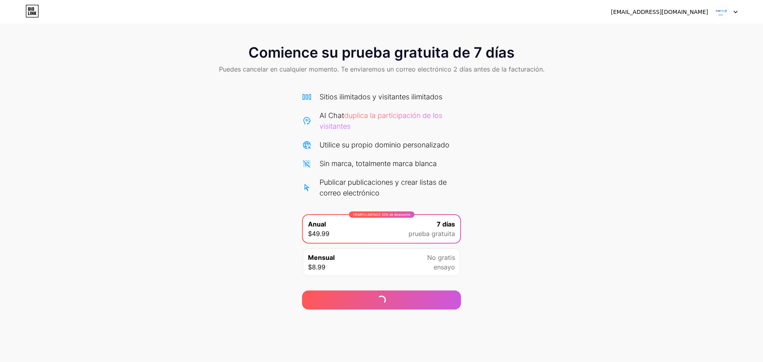
click at [367, 260] on div "Mensual $8.99 No gratis ensayo" at bounding box center [381, 263] width 157 height 28
click at [364, 212] on div "Sitios ilimitados y visitantes ilimitados AI Chat duplica la participación de l…" at bounding box center [381, 186] width 159 height 190
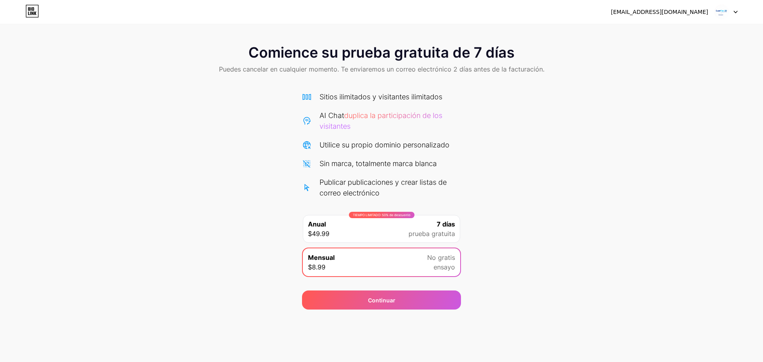
click at [388, 231] on div "TIEMPO LIMITADO: 50% de descuento Anual $49.99 7 días prueba gratuita" at bounding box center [381, 229] width 157 height 28
click at [378, 252] on div "Mensual $8.99 No gratis ensayo" at bounding box center [381, 263] width 157 height 28
click at [380, 231] on div "TIEMPO LIMITADO: 50% de descuento Anual $49.99 7 días prueba gratuita" at bounding box center [381, 229] width 157 height 28
click at [374, 253] on div "Mensual $8.99 No gratis ensayo" at bounding box center [381, 263] width 157 height 28
click at [352, 299] on div "Continuar" at bounding box center [381, 300] width 159 height 19
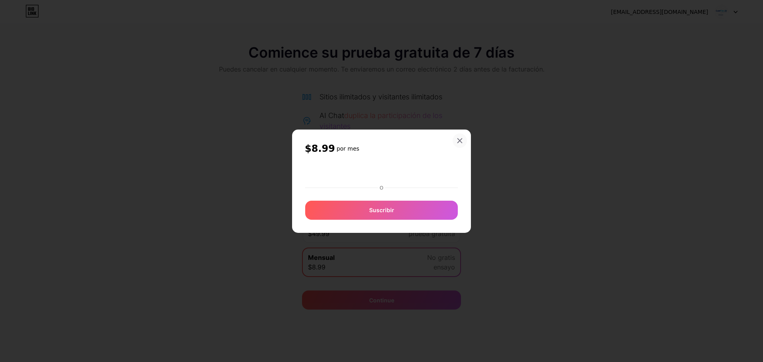
click at [466, 140] on div at bounding box center [460, 141] width 14 height 14
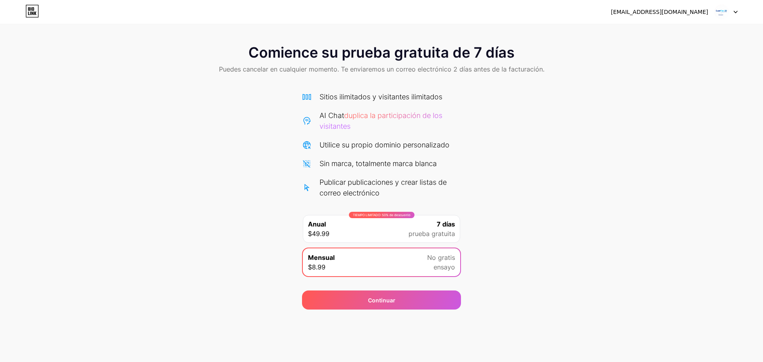
click at [697, 15] on font "[EMAIL_ADDRESS][DOMAIN_NAME]" at bounding box center [659, 12] width 97 height 6
click at [742, 13] on div "zamoracristian570@gmail.com Cerrar sesión" at bounding box center [381, 12] width 763 height 14
click at [736, 17] on div at bounding box center [726, 12] width 23 height 14
click at [737, 16] on div at bounding box center [726, 12] width 23 height 14
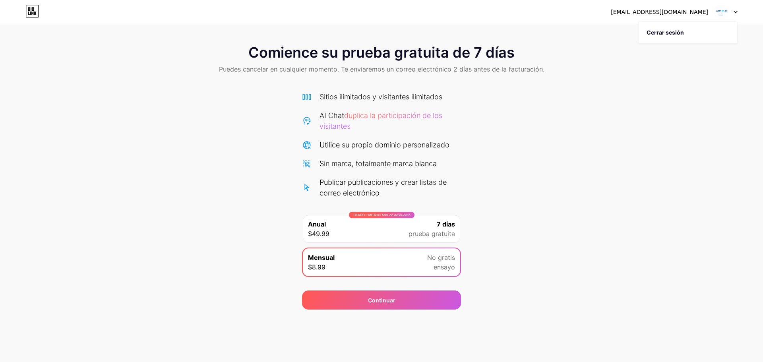
click at [737, 16] on div at bounding box center [726, 12] width 23 height 14
click at [362, 304] on div "Continuar" at bounding box center [381, 300] width 159 height 19
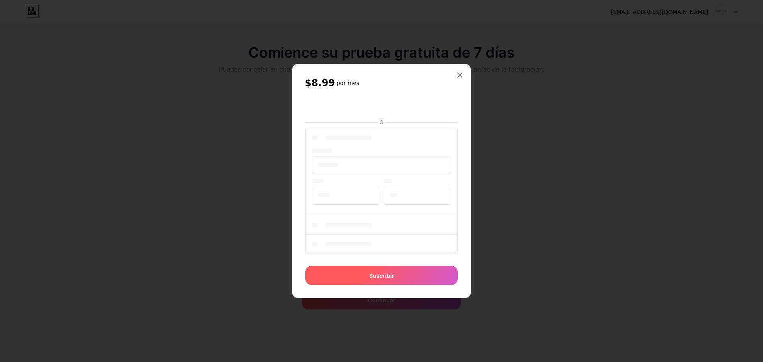
click at [390, 272] on span "Suscribir" at bounding box center [381, 276] width 25 height 8
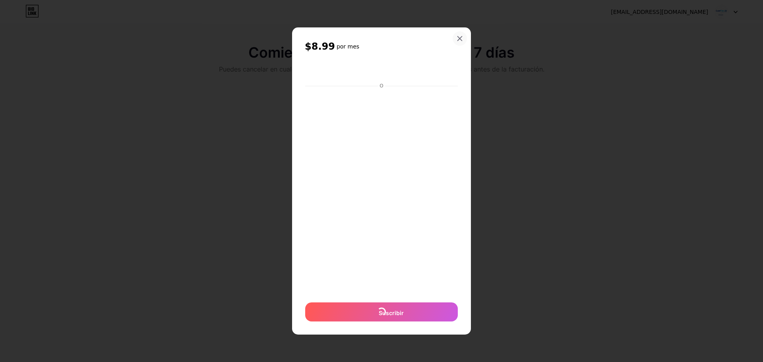
click at [459, 43] on div at bounding box center [460, 38] width 14 height 14
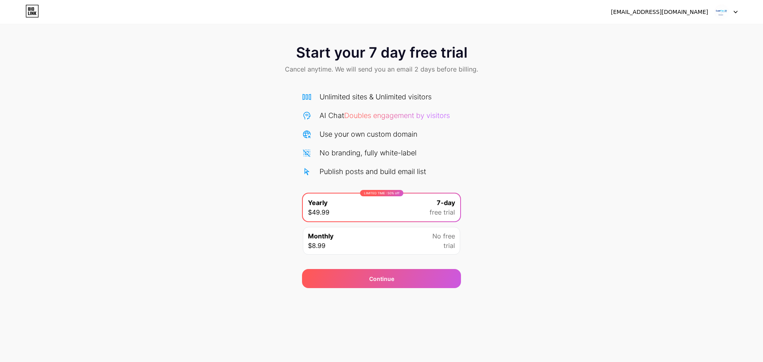
click at [661, 10] on div "[EMAIL_ADDRESS][DOMAIN_NAME]" at bounding box center [659, 12] width 97 height 8
click at [738, 9] on div at bounding box center [726, 12] width 23 height 14
click at [682, 12] on div "[EMAIL_ADDRESS][DOMAIN_NAME]" at bounding box center [659, 12] width 97 height 8
click at [727, 9] on img at bounding box center [722, 11] width 15 height 15
click at [660, 28] on li "Logout" at bounding box center [688, 32] width 99 height 21
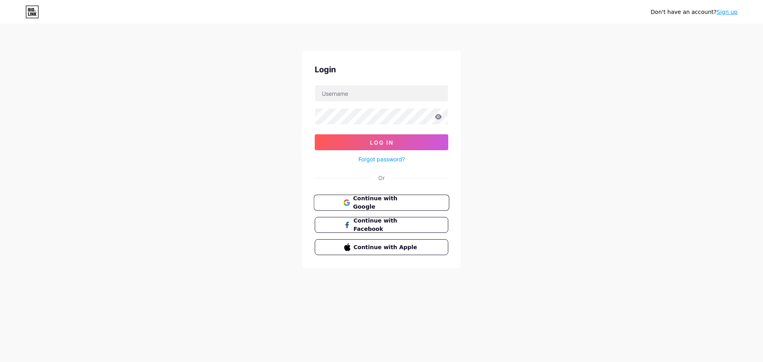
click at [385, 205] on span "Continue with Google" at bounding box center [386, 202] width 66 height 17
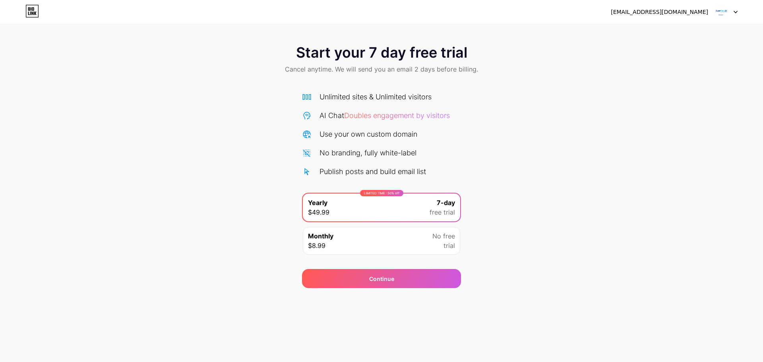
click at [374, 115] on span "Doubles engagement by visitors" at bounding box center [397, 115] width 106 height 8
click at [373, 96] on div "Unlimited sites & Unlimited visitors" at bounding box center [376, 96] width 112 height 11
click at [364, 242] on div "Monthly $8.99 No free trial" at bounding box center [381, 241] width 157 height 28
click at [360, 196] on div "LIMITED TIME : 50% off Yearly $49.99 7-day free trial" at bounding box center [381, 208] width 157 height 28
